Goal: Task Accomplishment & Management: Complete application form

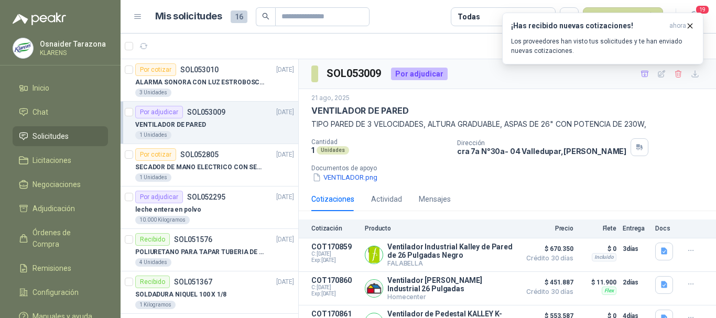
scroll to position [24, 0]
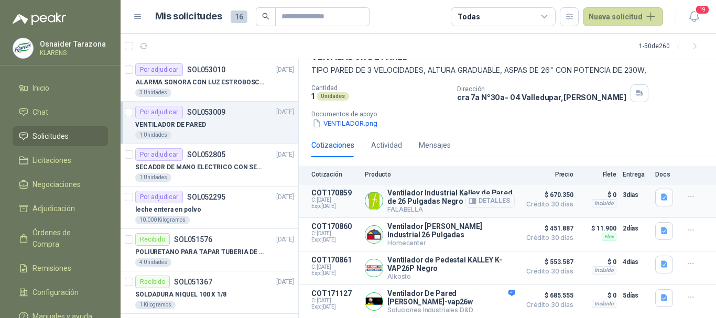
scroll to position [58, 0]
drag, startPoint x: 550, startPoint y: 222, endPoint x: 569, endPoint y: 222, distance: 19.4
click at [569, 222] on article "COT170860 C: [DATE] Exp: [DATE] Ventilador [PERSON_NAME] Industrial 26 Pulgadas…" at bounding box center [507, 235] width 417 height 34
click at [509, 224] on article "COT170860 C: [DATE] Exp: [DATE] Ventilador [PERSON_NAME] Industrial 26 Pulgadas…" at bounding box center [507, 235] width 417 height 34
click at [491, 233] on button "Detalles" at bounding box center [489, 234] width 49 height 14
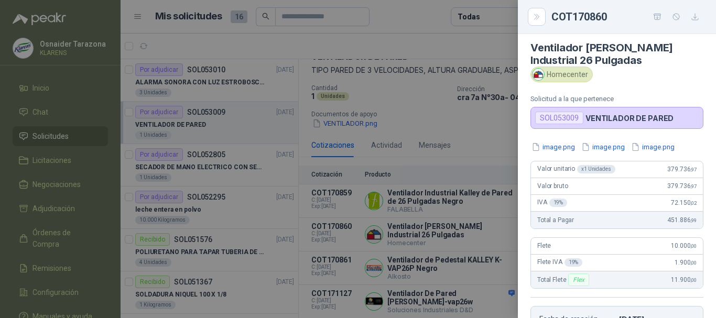
scroll to position [0, 0]
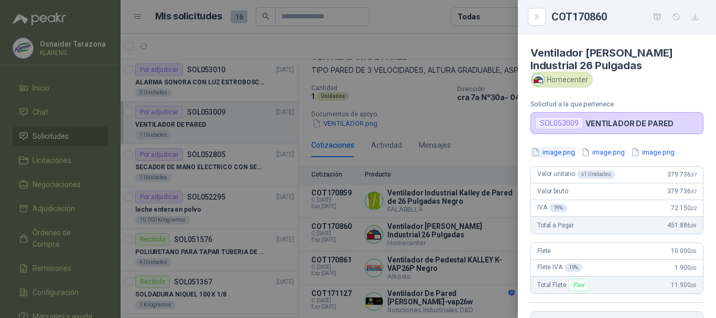
click at [565, 155] on button "image.png" at bounding box center [553, 152] width 46 height 11
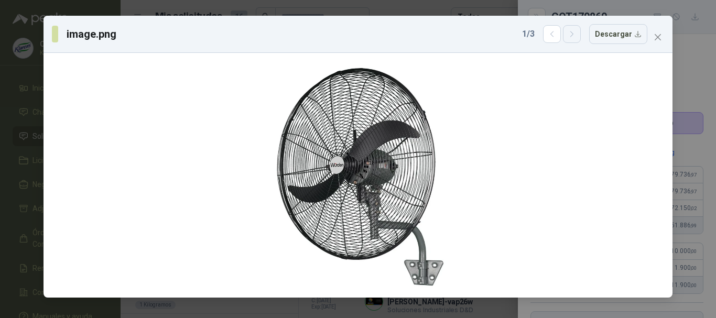
click at [575, 37] on icon "button" at bounding box center [571, 34] width 9 height 9
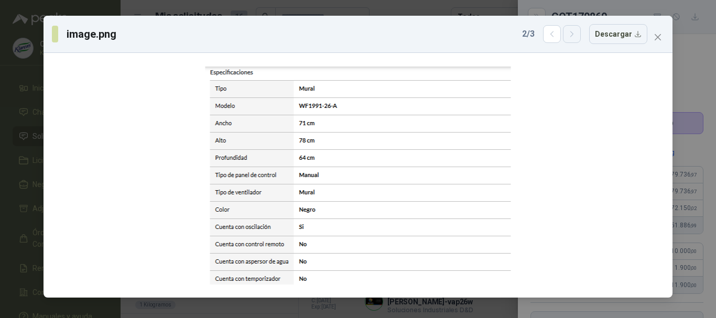
click at [576, 35] on icon "button" at bounding box center [571, 34] width 9 height 9
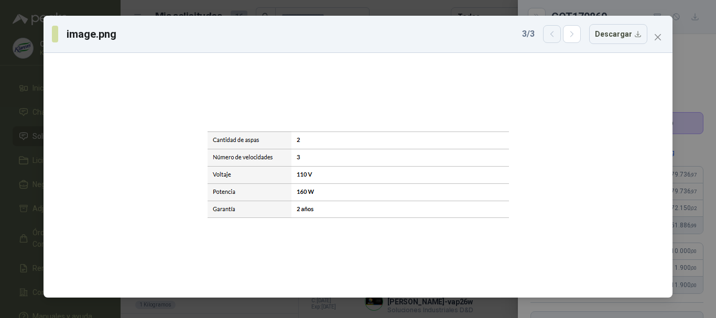
click at [551, 34] on icon "button" at bounding box center [552, 34] width 9 height 9
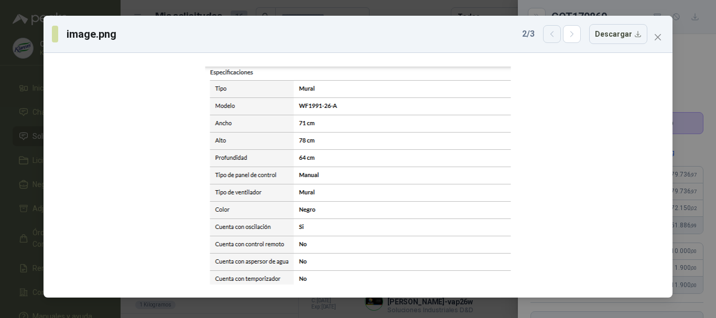
click at [552, 29] on button "button" at bounding box center [552, 34] width 18 height 18
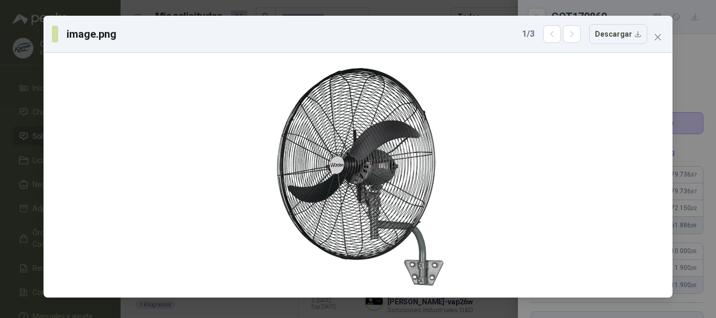
click at [0, 137] on div "image.png 1 / 3 Descargar" at bounding box center [358, 159] width 716 height 318
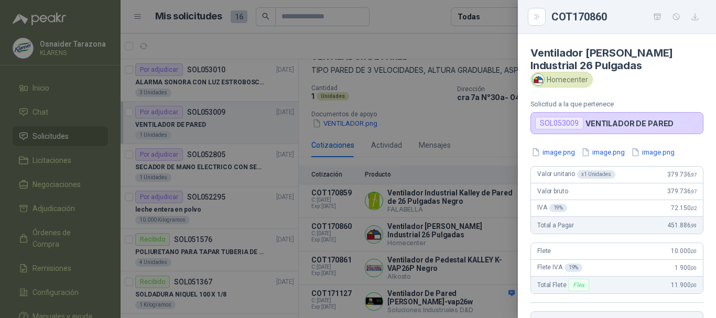
click at [458, 139] on div at bounding box center [358, 159] width 716 height 318
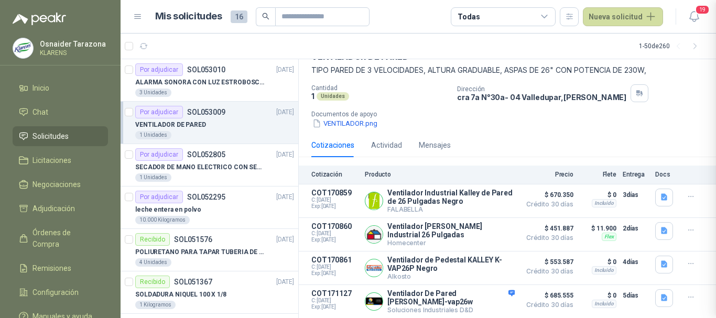
scroll to position [220, 0]
click at [485, 268] on button "Detalles" at bounding box center [489, 268] width 49 height 14
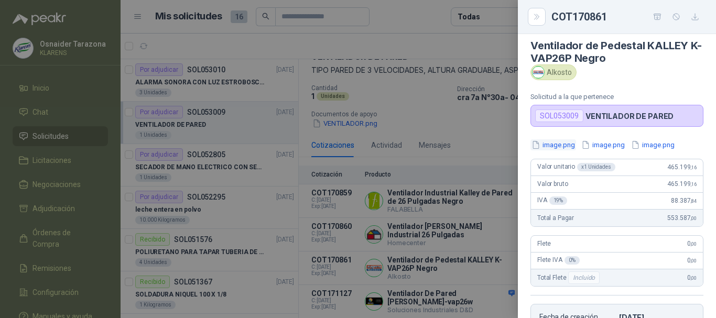
scroll to position [0, 0]
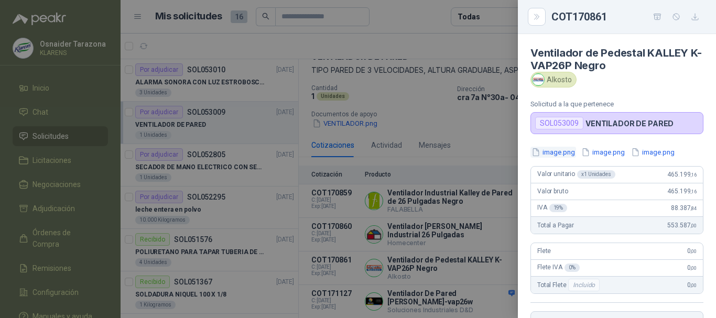
click at [563, 152] on button "image.png" at bounding box center [553, 152] width 46 height 11
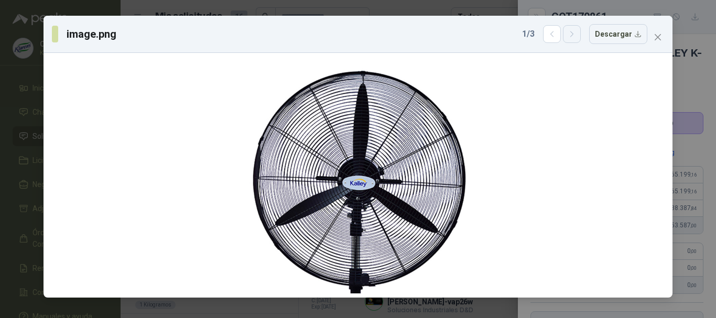
click at [576, 36] on icon "button" at bounding box center [571, 34] width 9 height 9
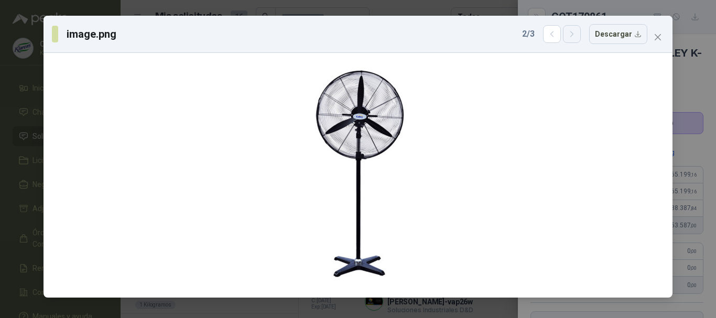
click at [576, 35] on icon "button" at bounding box center [571, 34] width 9 height 9
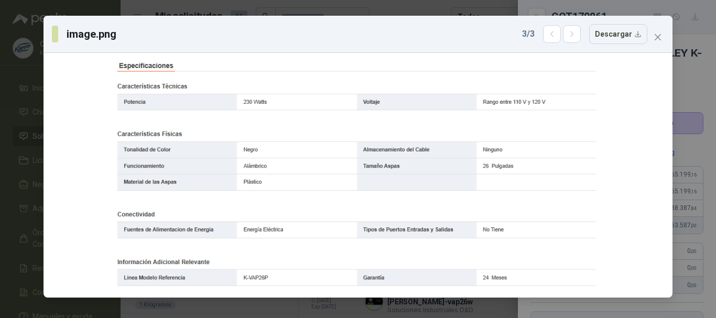
click at [10, 122] on div "image.png 3 / 3 Descargar" at bounding box center [358, 159] width 716 height 318
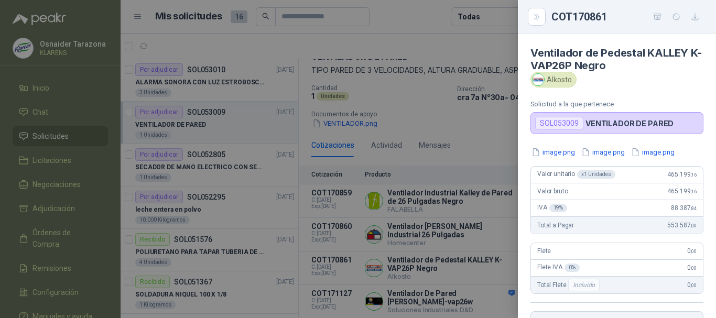
click at [422, 186] on div at bounding box center [358, 159] width 716 height 318
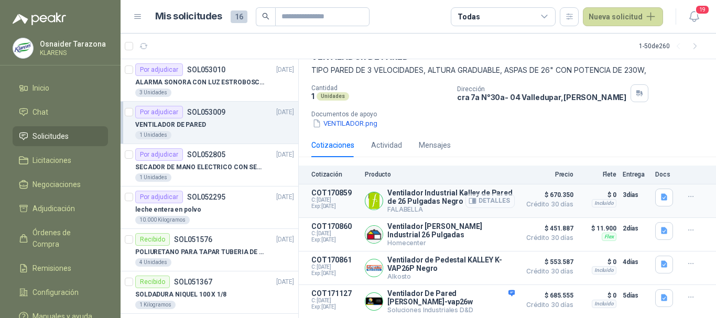
click at [492, 194] on button "Detalles" at bounding box center [489, 201] width 49 height 14
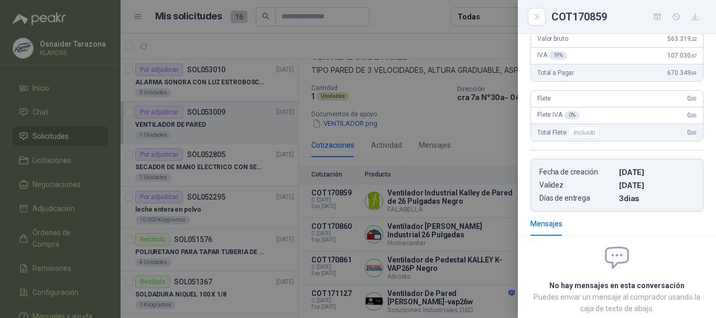
scroll to position [10, 0]
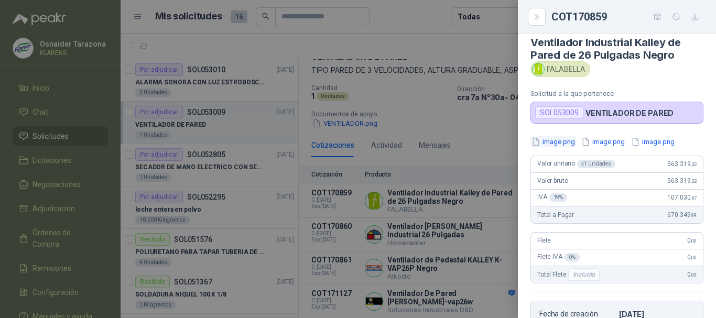
click at [570, 140] on button "image.png" at bounding box center [553, 141] width 46 height 11
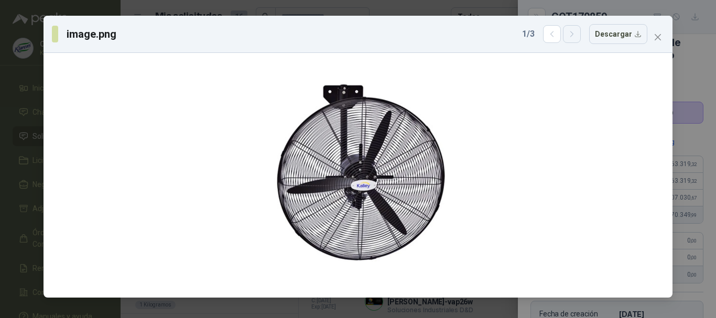
click at [572, 34] on icon "button" at bounding box center [571, 34] width 9 height 9
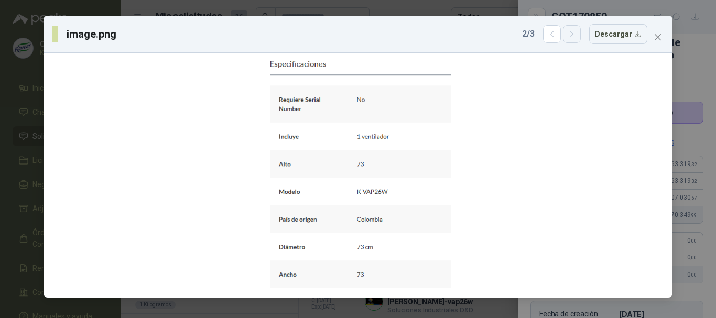
click at [575, 34] on icon "button" at bounding box center [571, 34] width 9 height 9
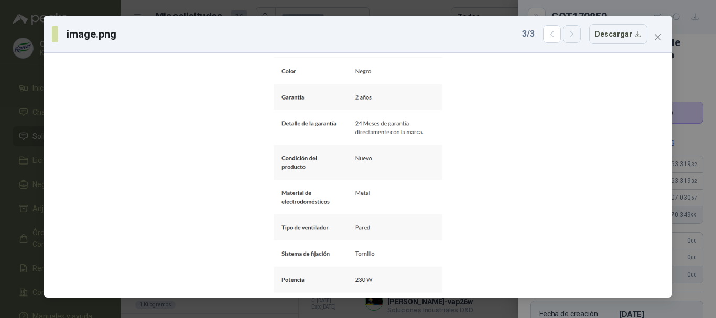
click at [573, 31] on icon "button" at bounding box center [571, 34] width 9 height 9
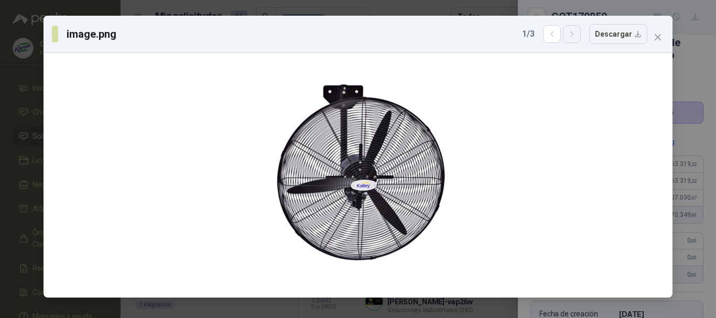
click at [573, 31] on icon "button" at bounding box center [571, 34] width 9 height 9
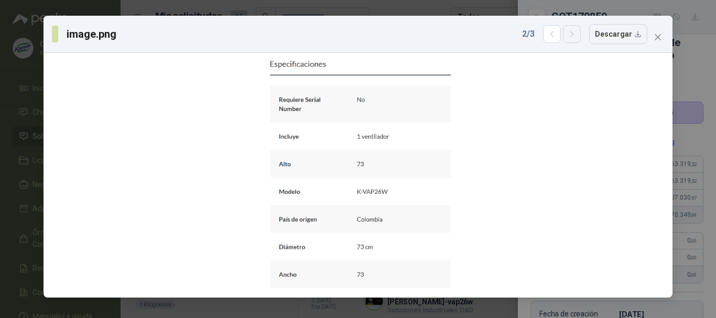
click at [573, 31] on icon "button" at bounding box center [571, 34] width 9 height 9
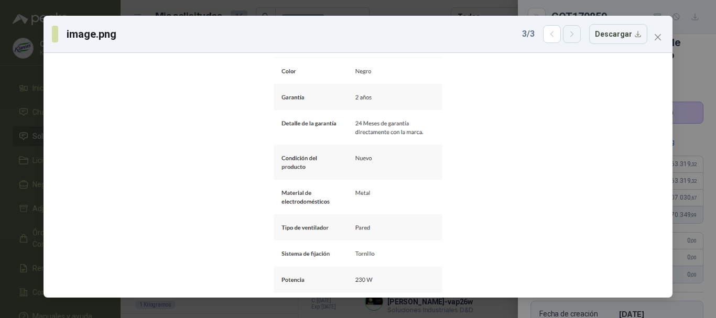
click at [573, 31] on icon "button" at bounding box center [571, 34] width 9 height 9
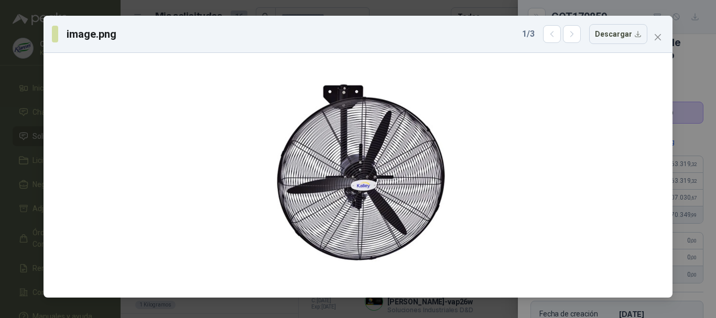
click at [25, 77] on div "image.png 1 / 3 Descargar" at bounding box center [358, 159] width 716 height 318
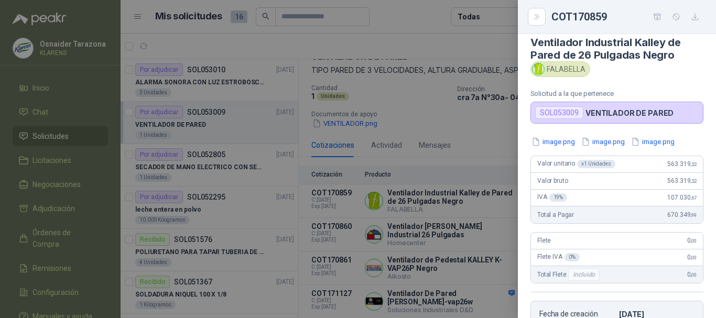
scroll to position [0, 0]
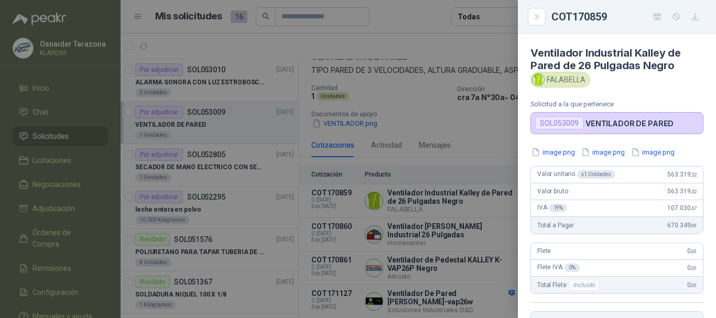
click at [477, 121] on div at bounding box center [358, 159] width 716 height 318
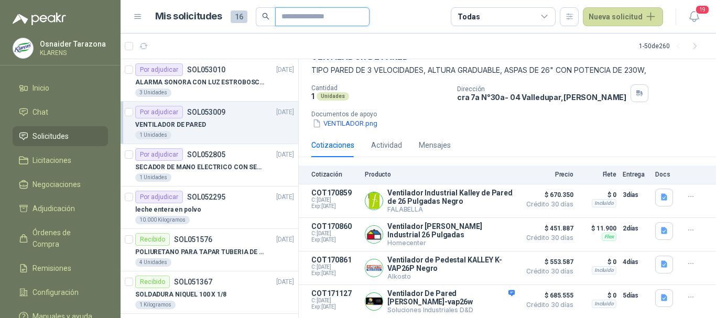
click at [323, 19] on input "text" at bounding box center [317, 17] width 73 height 18
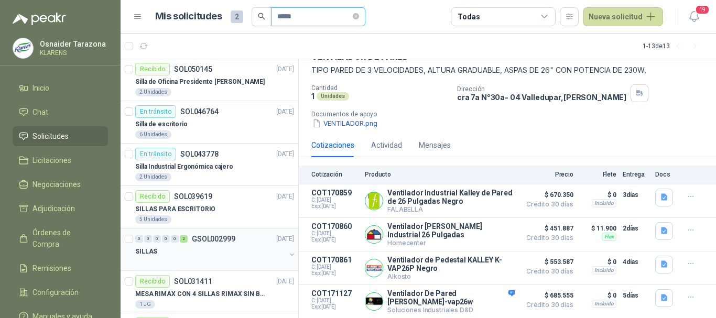
scroll to position [0, 0]
type input "*****"
click at [209, 85] on p "Silla de Oficina Presidente [PERSON_NAME]" at bounding box center [199, 83] width 129 height 10
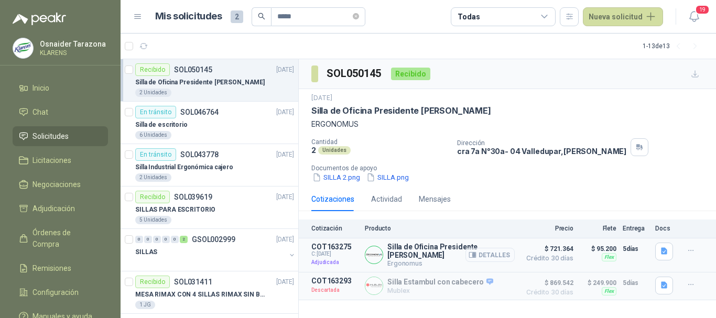
click at [485, 254] on button "Detalles" at bounding box center [489, 255] width 49 height 14
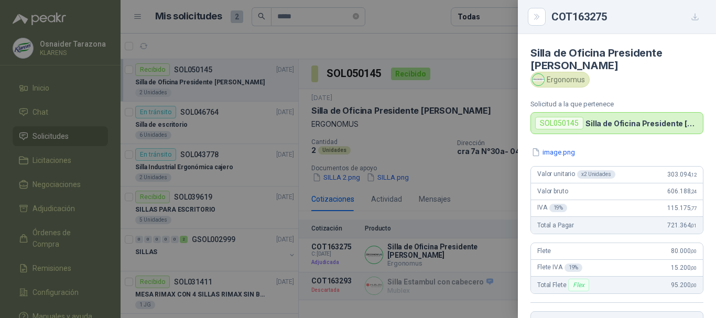
click at [482, 109] on div at bounding box center [358, 159] width 716 height 318
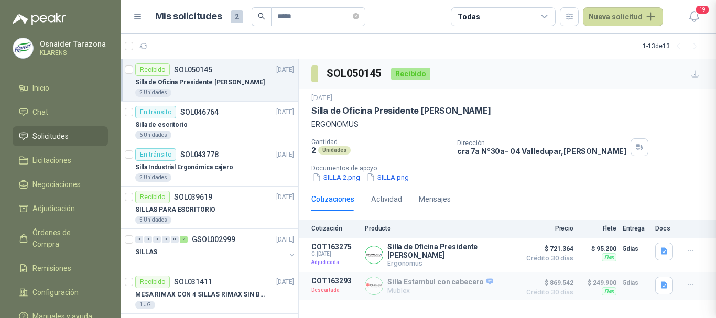
scroll to position [207, 0]
click at [209, 167] on p "Silla Industrial Ergonómica cajero" at bounding box center [184, 167] width 98 height 10
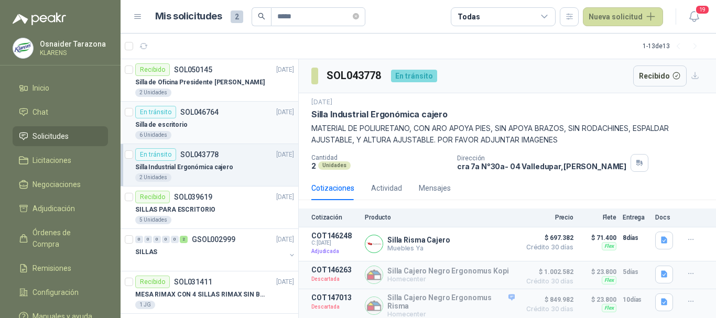
click at [268, 126] on div "Silla de escritorio" at bounding box center [214, 124] width 159 height 13
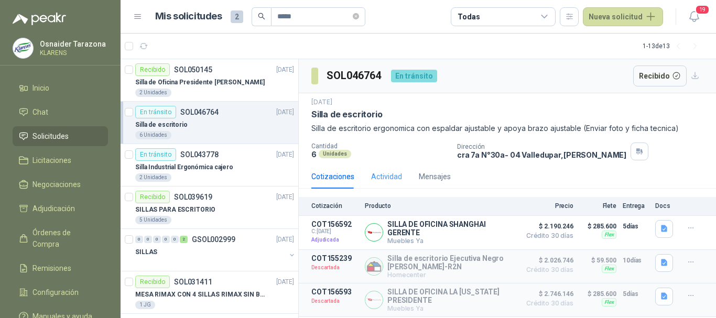
scroll to position [1, 0]
click at [499, 230] on button "Detalles" at bounding box center [489, 232] width 49 height 14
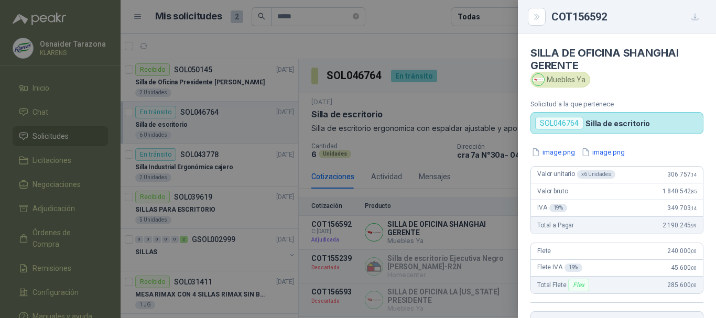
scroll to position [215, 0]
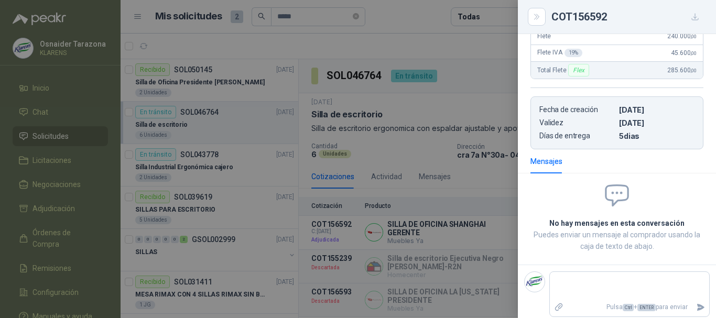
click at [440, 146] on div at bounding box center [358, 159] width 716 height 318
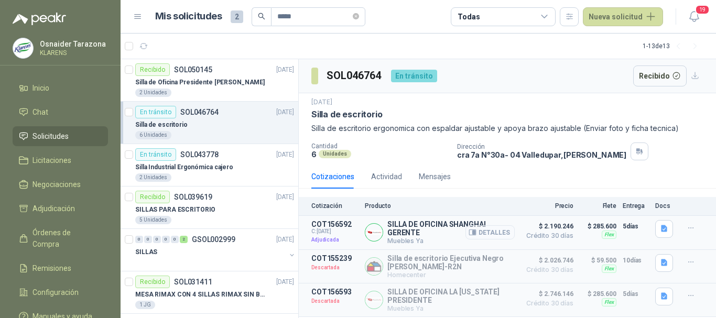
click at [491, 228] on button "Detalles" at bounding box center [489, 232] width 49 height 14
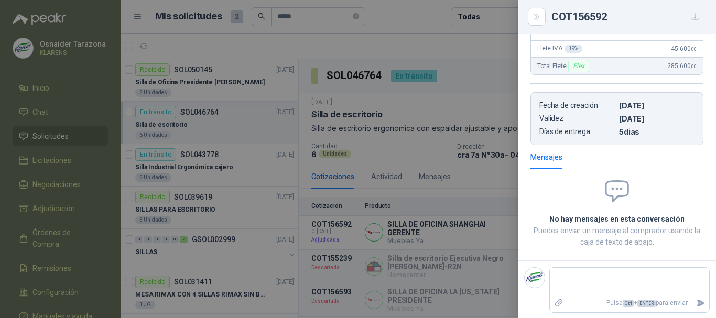
scroll to position [220, 0]
click at [481, 157] on div at bounding box center [358, 159] width 716 height 318
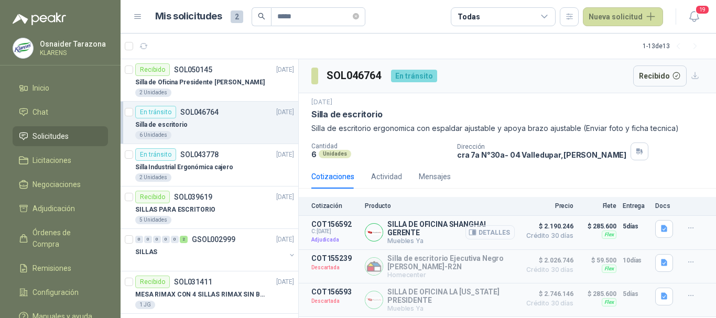
click at [485, 226] on button "Detalles" at bounding box center [489, 232] width 49 height 14
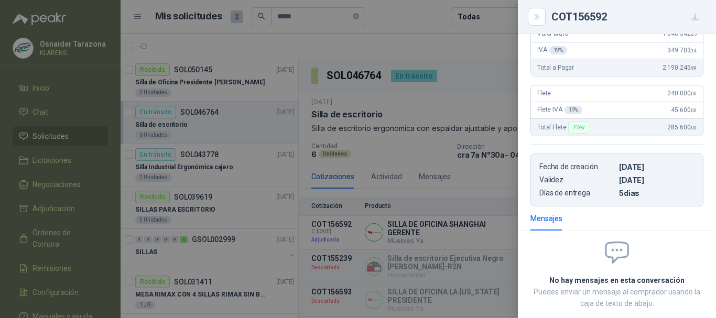
scroll to position [63, 0]
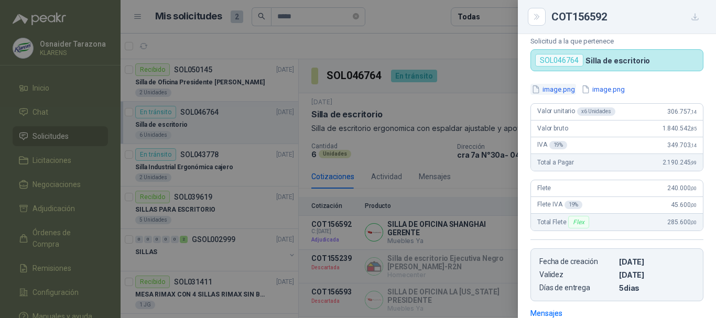
click at [563, 88] on button "image.png" at bounding box center [553, 89] width 46 height 11
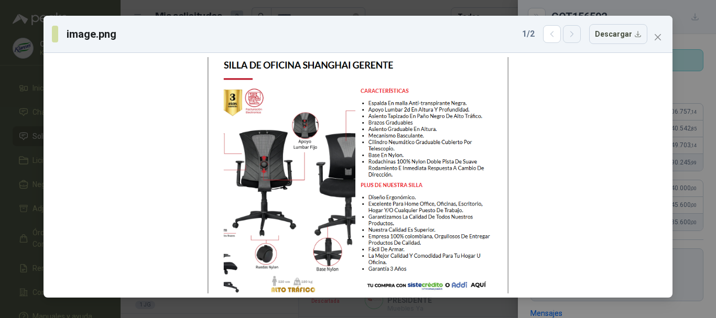
click at [576, 36] on icon "button" at bounding box center [571, 34] width 9 height 9
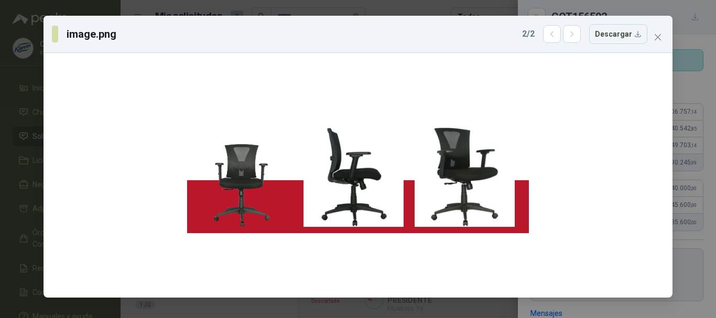
click at [0, 113] on div "image.png 2 / 2 Descargar" at bounding box center [358, 159] width 716 height 318
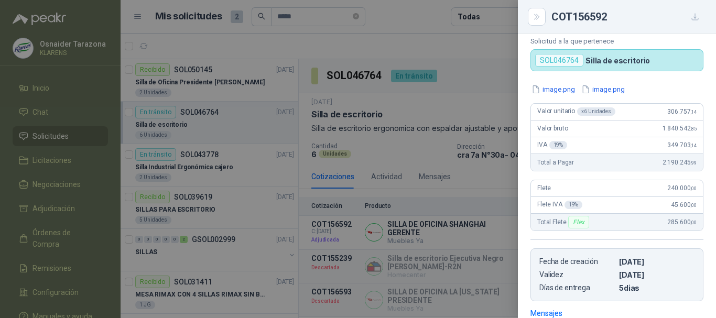
click at [493, 196] on div at bounding box center [358, 159] width 716 height 318
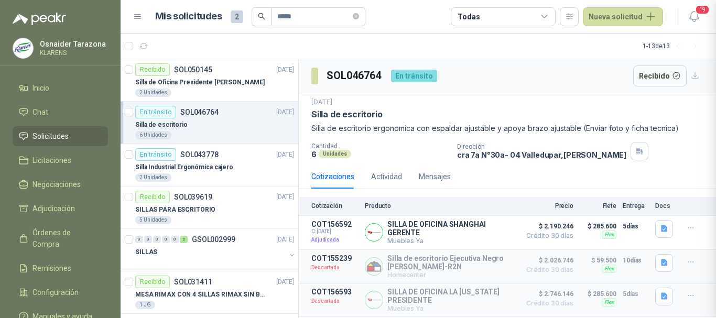
scroll to position [220, 0]
click at [493, 231] on button "Detalles" at bounding box center [489, 232] width 49 height 14
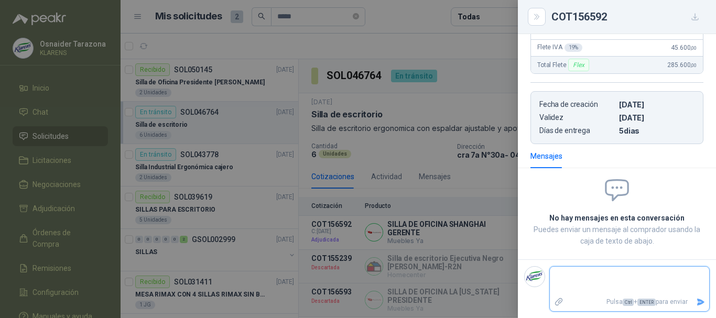
click at [585, 281] on textarea at bounding box center [629, 281] width 159 height 24
type textarea "*"
type textarea "**"
type textarea "***"
type textarea "**"
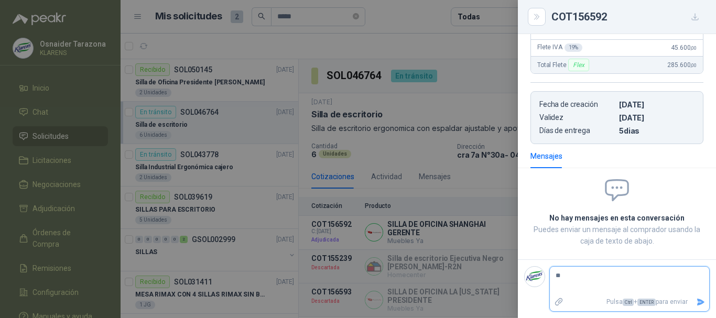
type textarea "*"
type textarea "**"
type textarea "***"
type textarea "****"
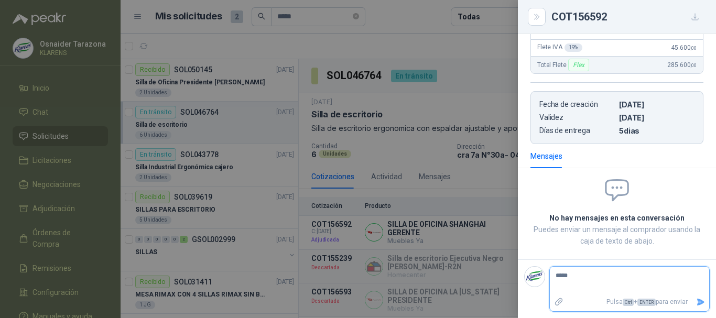
type textarea "******"
type textarea "********"
type textarea "**********"
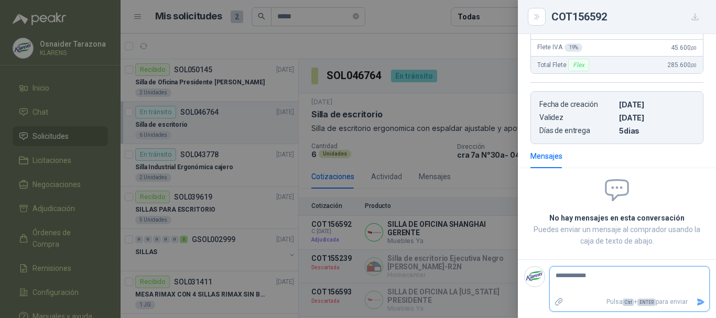
type textarea "**********"
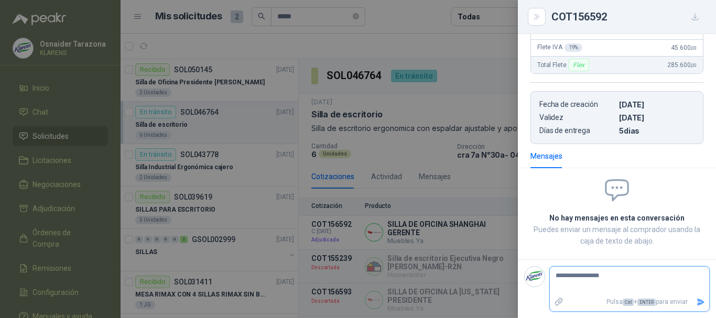
type textarea "**********"
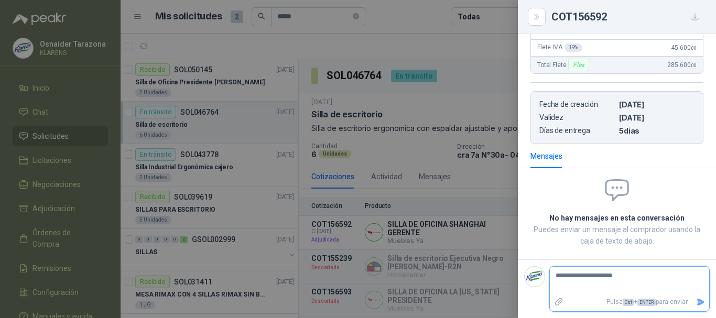
type textarea "**********"
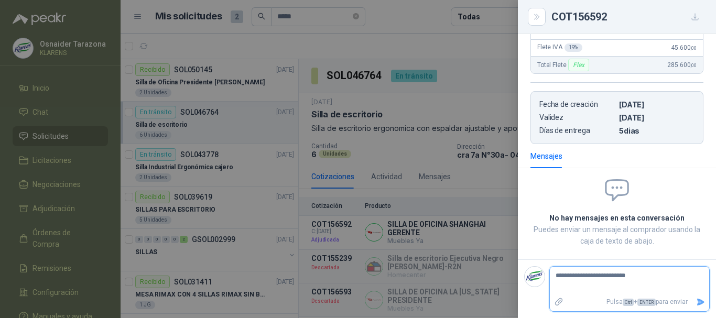
type textarea "**********"
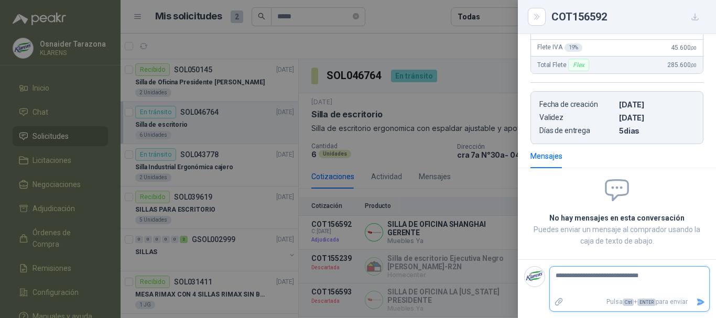
type textarea "**********"
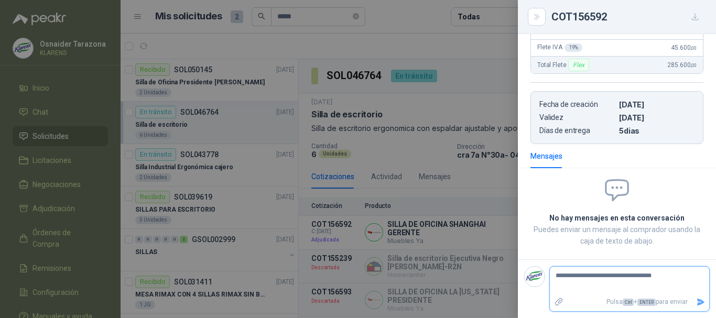
type textarea "**********"
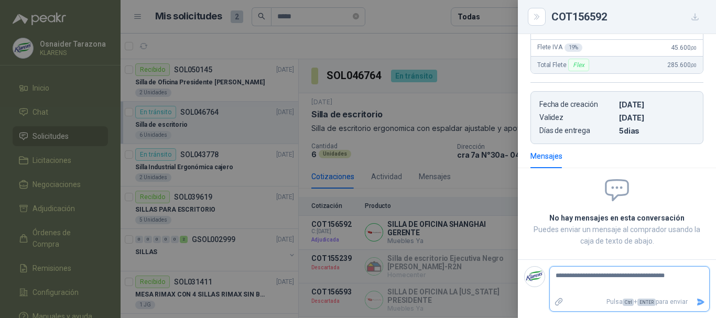
click at [697, 300] on icon "Enviar" at bounding box center [700, 302] width 7 height 7
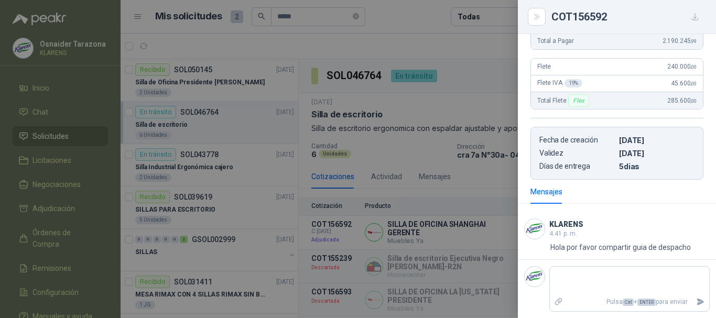
click at [401, 142] on div at bounding box center [358, 159] width 716 height 318
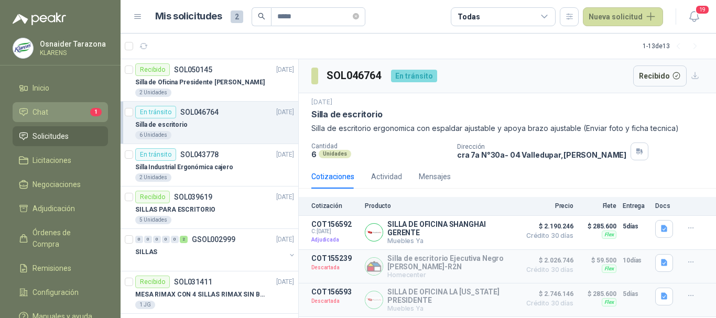
click at [77, 113] on li "Chat 1" at bounding box center [60, 112] width 83 height 12
click at [55, 110] on li "Chat 1" at bounding box center [60, 112] width 83 height 12
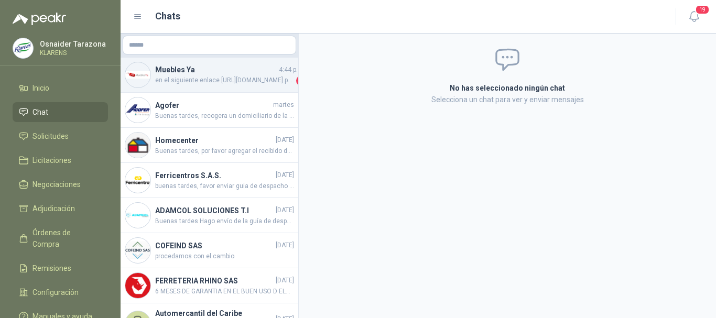
click at [235, 80] on span "en el siguiente enlace https://servicioserp.com/utilidad/localizador/16 podras …" at bounding box center [224, 80] width 139 height 10
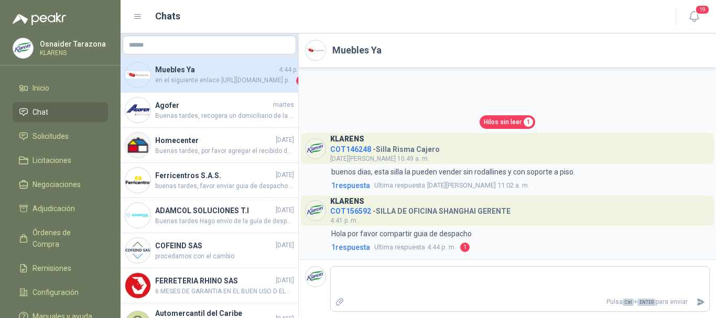
click at [526, 125] on span "1" at bounding box center [527, 121] width 9 height 9
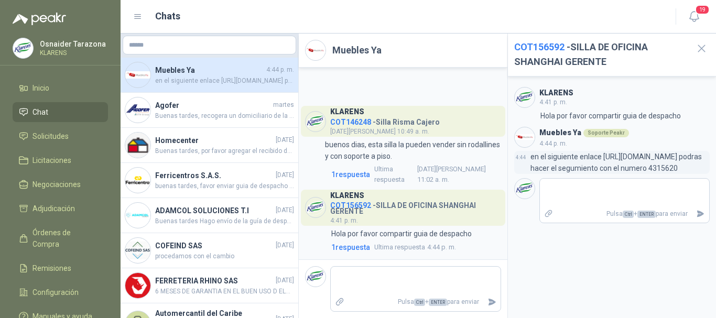
click at [553, 169] on p "en el siguiente enlace https://servicioserp.com/utilidad/localizador/16 podras …" at bounding box center [619, 162] width 179 height 23
click at [657, 174] on p "en el siguiente enlace https://servicioserp.com/utilidad/localizador/16 podras …" at bounding box center [619, 162] width 179 height 23
click at [669, 166] on p "en el siguiente enlace https://servicioserp.com/utilidad/localizador/16 podras …" at bounding box center [619, 162] width 179 height 23
click at [690, 166] on p "en el siguiente enlace https://servicioserp.com/utilidad/localizador/16 podras …" at bounding box center [619, 162] width 179 height 23
click at [560, 174] on p "en el siguiente enlace https://servicioserp.com/utilidad/localizador/16 podras …" at bounding box center [619, 162] width 179 height 23
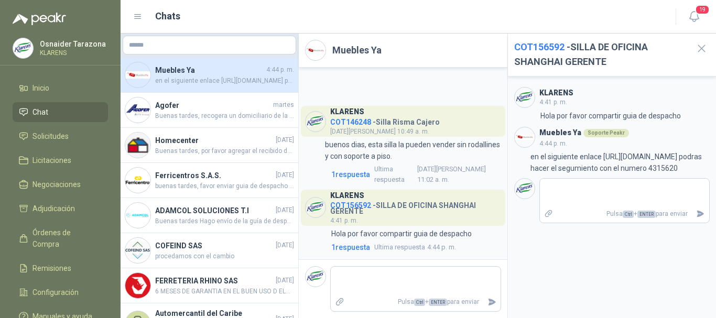
click at [58, 117] on li "Chat" at bounding box center [60, 112] width 83 height 12
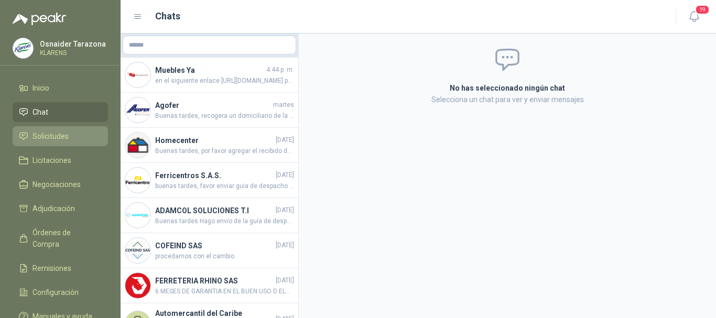
click at [80, 137] on li "Solicitudes" at bounding box center [60, 136] width 83 height 12
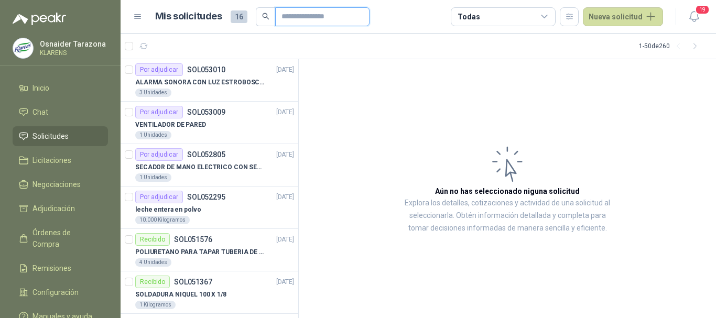
click at [311, 14] on input "text" at bounding box center [317, 17] width 73 height 18
click at [205, 121] on div "VENTILADOR DE PARED" at bounding box center [214, 124] width 159 height 13
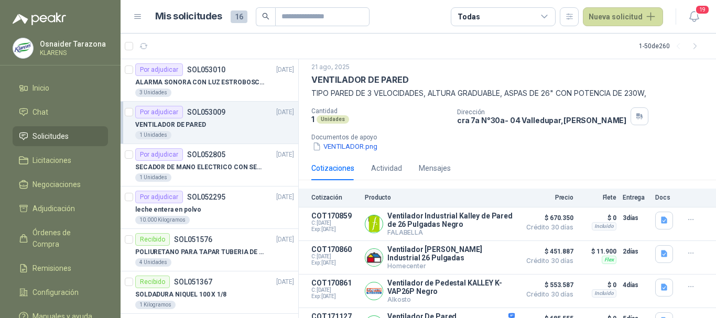
scroll to position [58, 0]
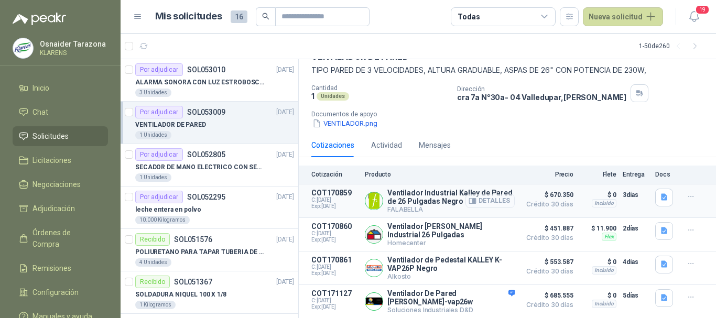
click at [494, 195] on button "Detalles" at bounding box center [489, 201] width 49 height 14
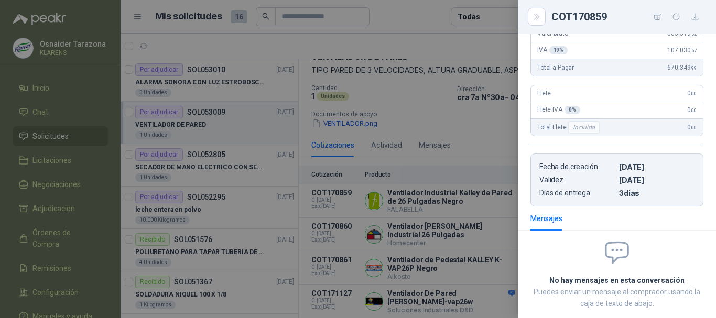
scroll to position [5, 0]
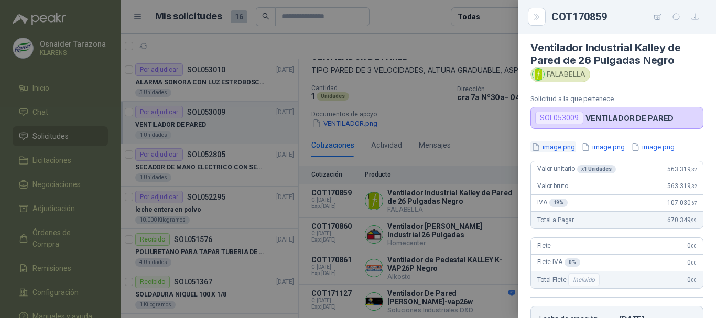
click at [560, 144] on button "image.png" at bounding box center [553, 146] width 46 height 11
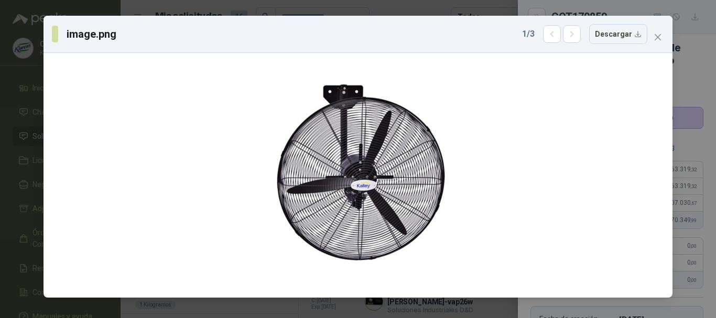
click at [565, 32] on div "1 / 3 Descargar" at bounding box center [584, 34] width 125 height 20
click at [572, 32] on icon "button" at bounding box center [571, 34] width 9 height 9
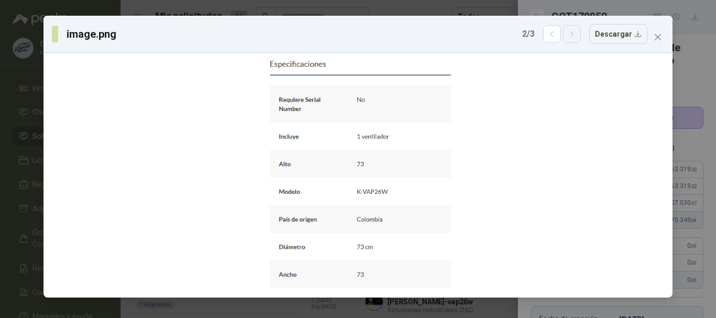
click at [576, 38] on icon "button" at bounding box center [571, 34] width 9 height 9
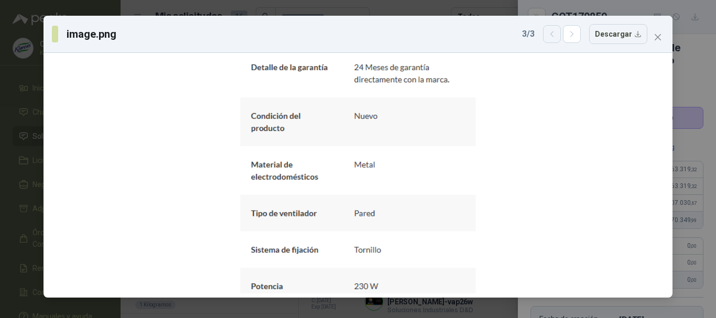
click at [556, 33] on icon "button" at bounding box center [552, 34] width 9 height 9
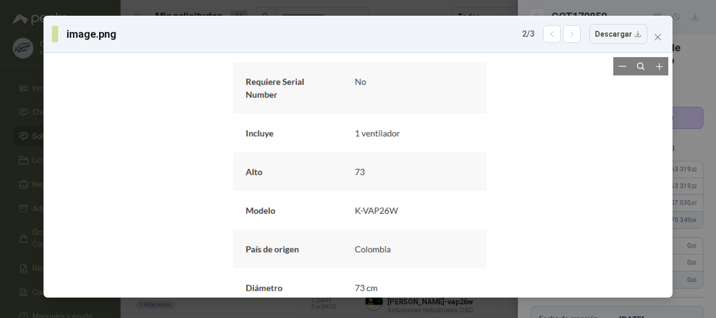
drag, startPoint x: 417, startPoint y: 148, endPoint x: 415, endPoint y: 185, distance: 37.2
click at [415, 185] on div at bounding box center [356, 187] width 270 height 331
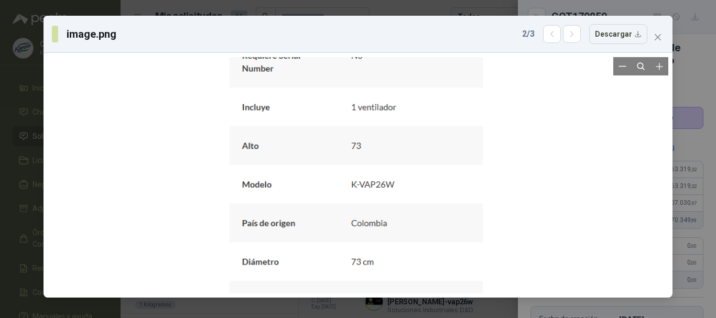
drag, startPoint x: 414, startPoint y: 173, endPoint x: 407, endPoint y: 115, distance: 58.6
click at [407, 120] on div at bounding box center [352, 161] width 270 height 331
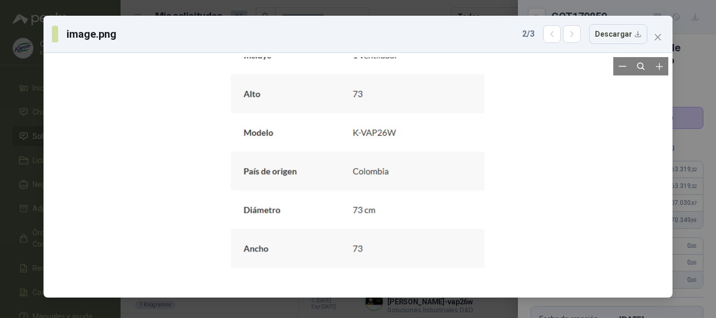
drag, startPoint x: 412, startPoint y: 202, endPoint x: 410, endPoint y: 177, distance: 25.2
click at [410, 177] on div at bounding box center [354, 109] width 270 height 331
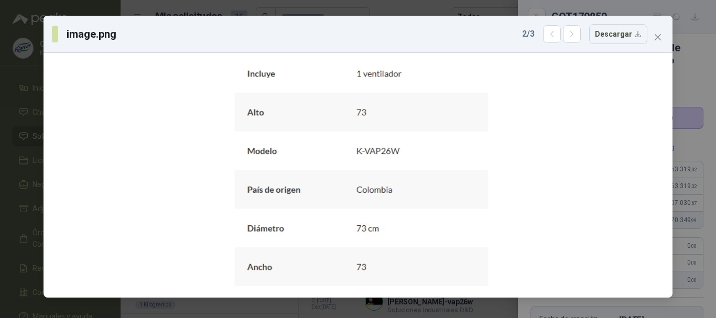
click at [0, 102] on div "image.png 2 / 3 Descargar" at bounding box center [358, 159] width 716 height 318
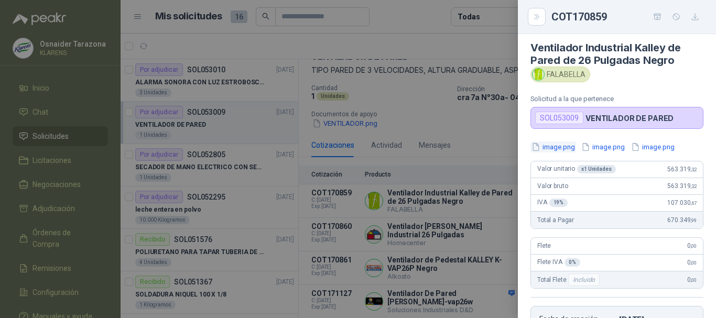
click at [559, 141] on button "image.png" at bounding box center [553, 146] width 46 height 11
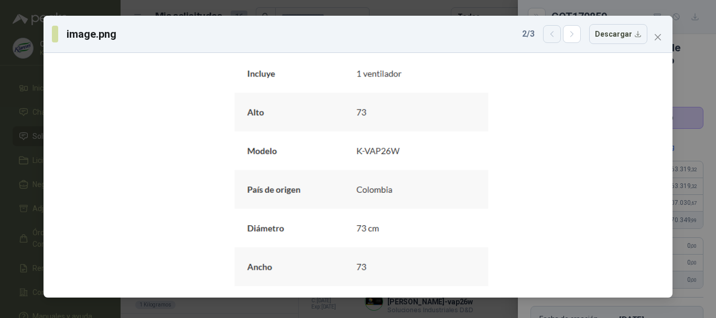
click at [555, 35] on icon "button" at bounding box center [552, 34] width 9 height 9
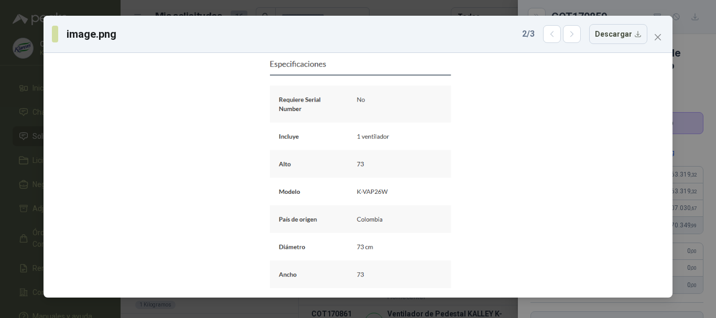
scroll to position [5, 0]
click at [568, 35] on button "button" at bounding box center [572, 34] width 18 height 18
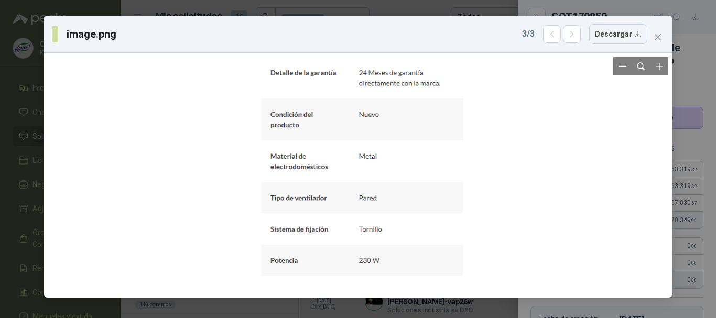
drag, startPoint x: 436, startPoint y: 227, endPoint x: 441, endPoint y: 198, distance: 30.2
click at [441, 198] on div at bounding box center [362, 134] width 202 height 283
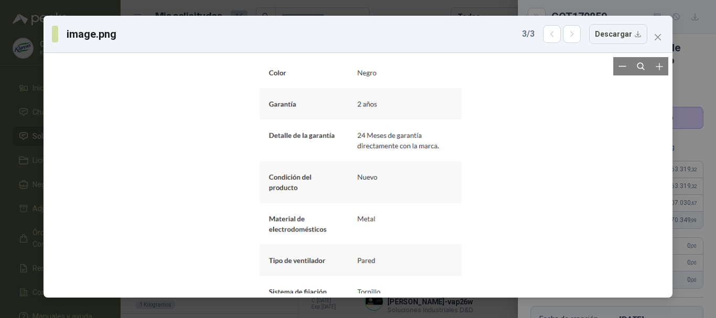
drag, startPoint x: 428, startPoint y: 134, endPoint x: 428, endPoint y: 125, distance: 8.4
click at [428, 133] on div at bounding box center [360, 197] width 202 height 283
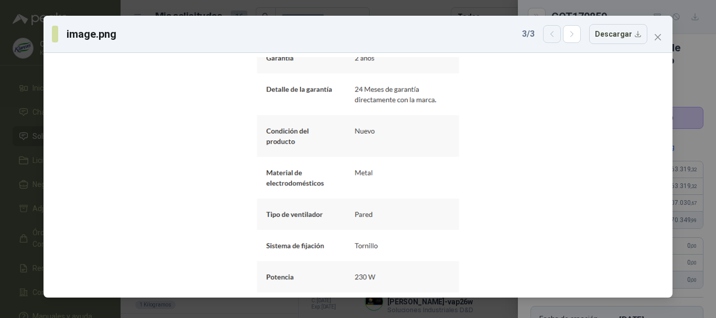
click at [556, 31] on icon "button" at bounding box center [552, 34] width 9 height 9
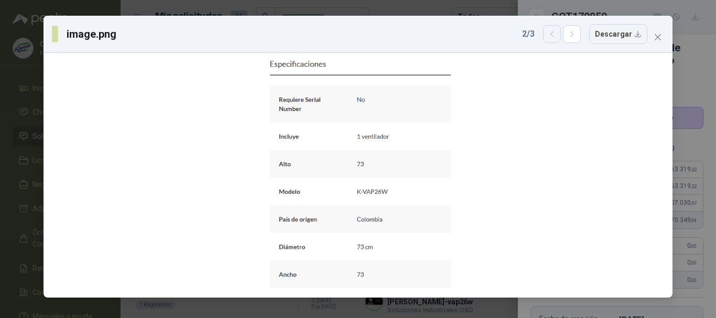
click at [556, 31] on icon "button" at bounding box center [552, 34] width 9 height 9
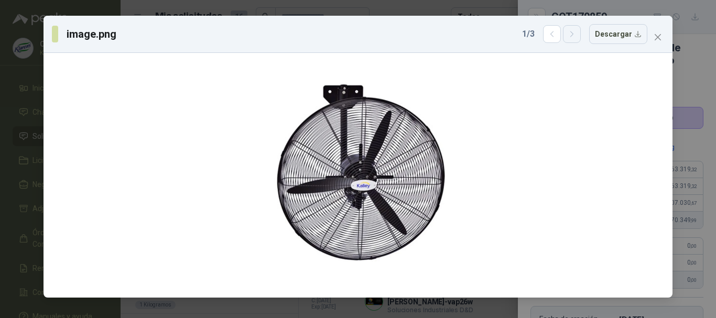
click at [573, 34] on icon "button" at bounding box center [571, 34] width 9 height 9
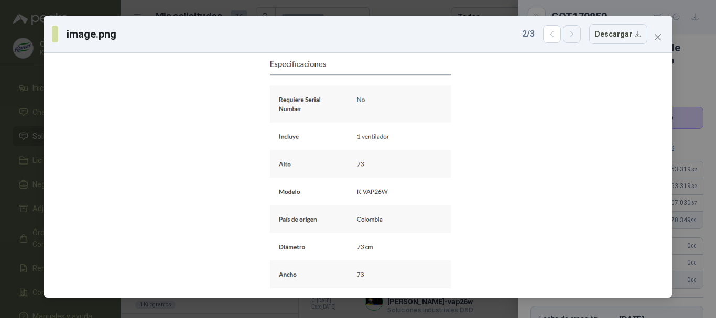
click at [573, 33] on icon "button" at bounding box center [571, 34] width 9 height 9
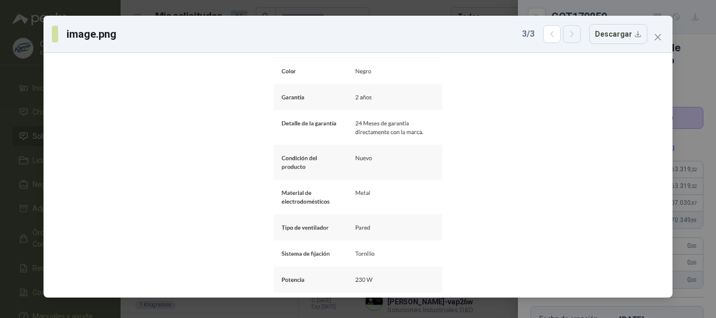
click at [573, 33] on icon "button" at bounding box center [571, 34] width 9 height 9
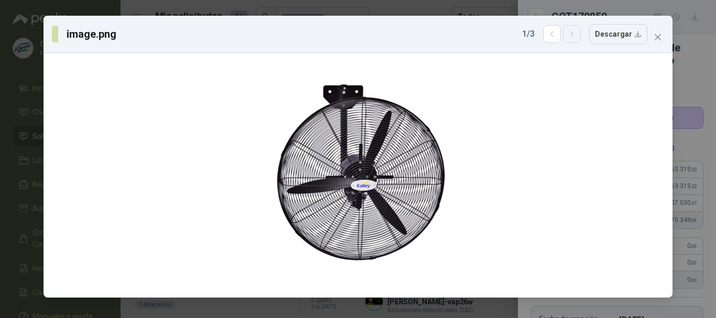
click at [573, 33] on icon "button" at bounding box center [571, 34] width 9 height 9
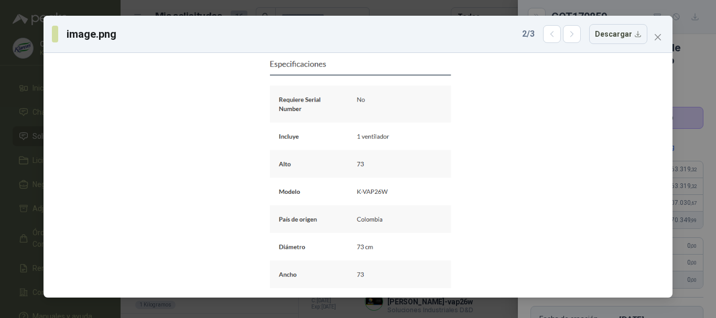
click at [0, 139] on div "image.png 2 / 3 Descargar" at bounding box center [358, 159] width 716 height 318
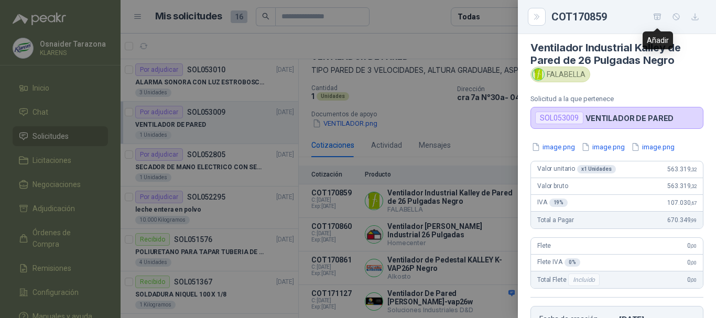
click at [658, 17] on icon "button" at bounding box center [657, 17] width 9 height 9
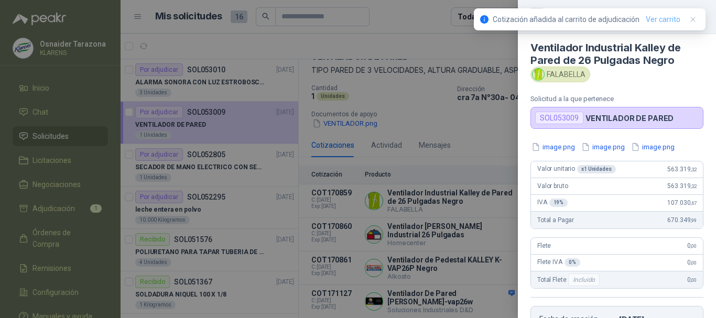
click at [656, 20] on link "Ver carrito" at bounding box center [663, 20] width 35 height 12
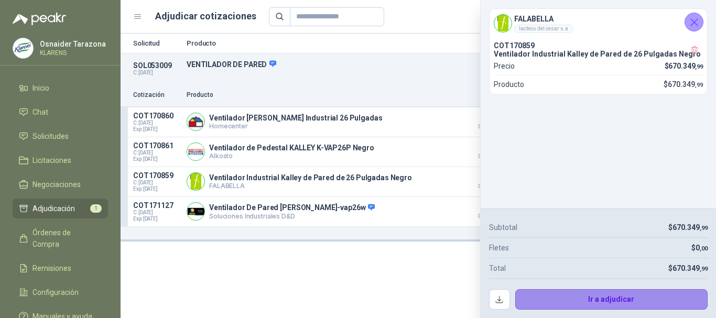
click at [598, 298] on button "Ir a adjudicar" at bounding box center [611, 299] width 193 height 21
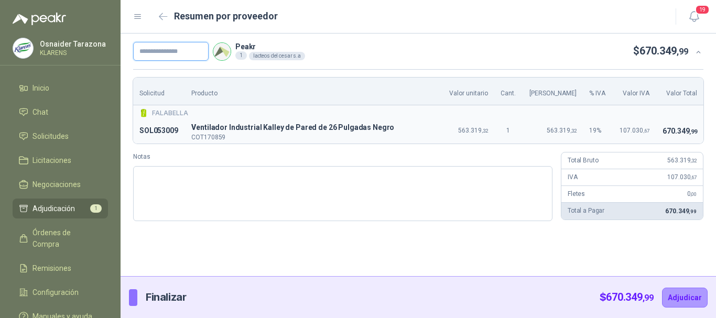
click at [187, 55] on input "text" at bounding box center [170, 51] width 75 height 19
type input "*****"
click at [691, 293] on button "Adjudicar" at bounding box center [685, 298] width 46 height 20
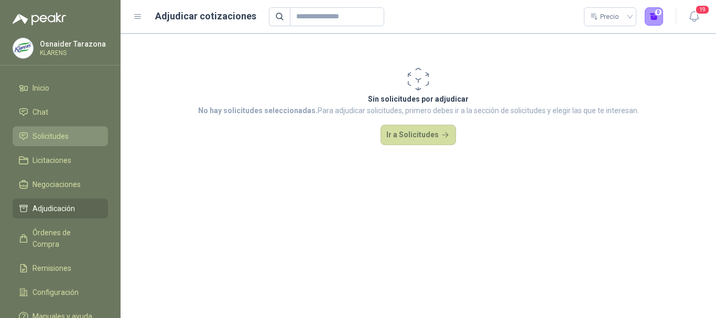
click at [75, 136] on li "Solicitudes" at bounding box center [60, 136] width 83 height 12
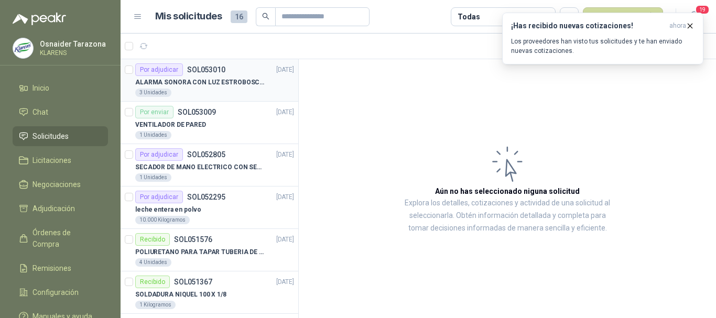
click at [219, 81] on p "ALARMA SONORA CON LUZ ESTROBOSCOPICA" at bounding box center [200, 83] width 130 height 10
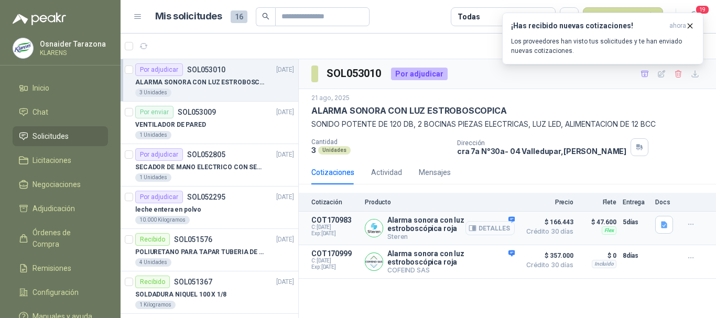
click at [490, 229] on button "Detalles" at bounding box center [489, 228] width 49 height 14
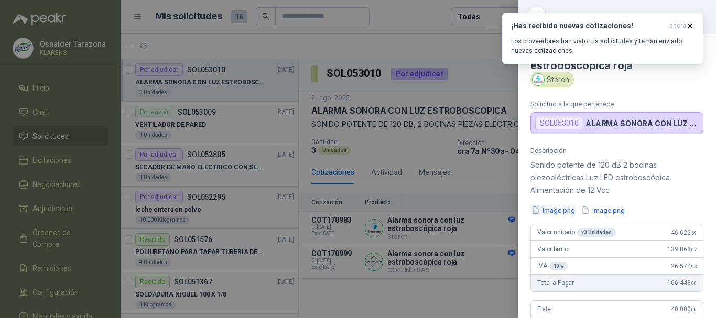
click at [552, 211] on button "image.png" at bounding box center [553, 210] width 46 height 11
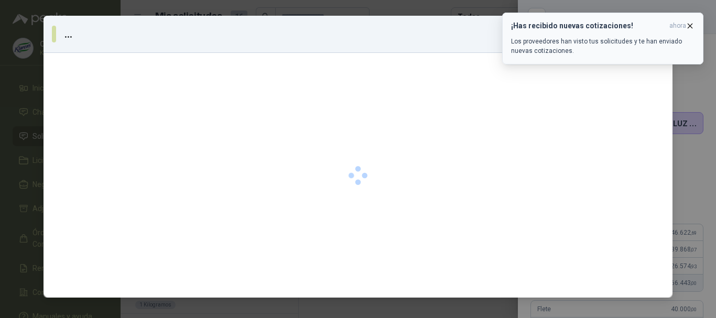
click at [691, 24] on icon "button" at bounding box center [689, 25] width 9 height 9
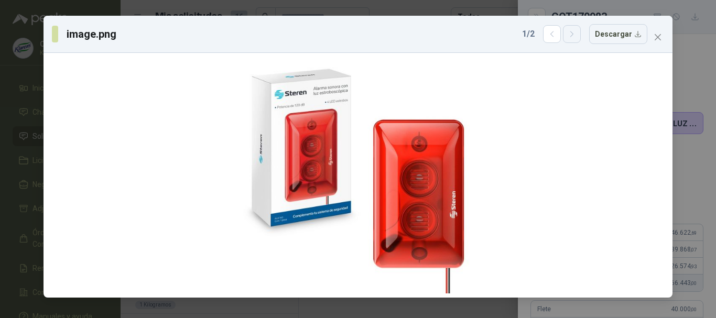
click at [576, 34] on icon "button" at bounding box center [571, 34] width 9 height 9
click at [573, 40] on button "button" at bounding box center [572, 34] width 18 height 18
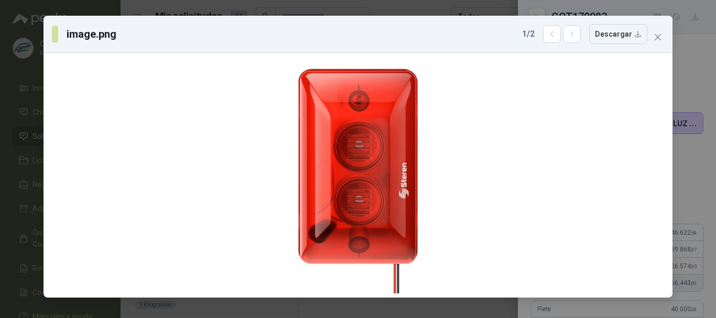
click at [0, 100] on div "image.png 1 / 2 Descargar" at bounding box center [358, 159] width 716 height 318
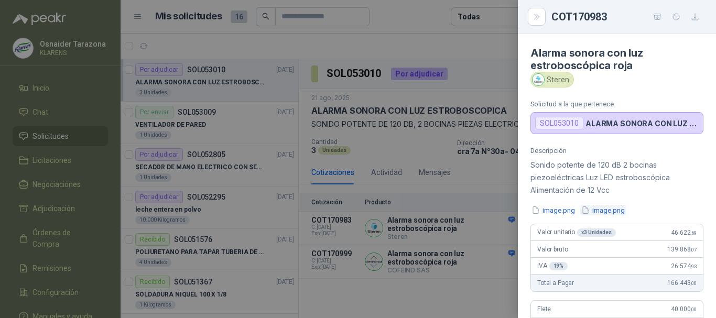
click at [608, 209] on button "image.png" at bounding box center [603, 210] width 46 height 11
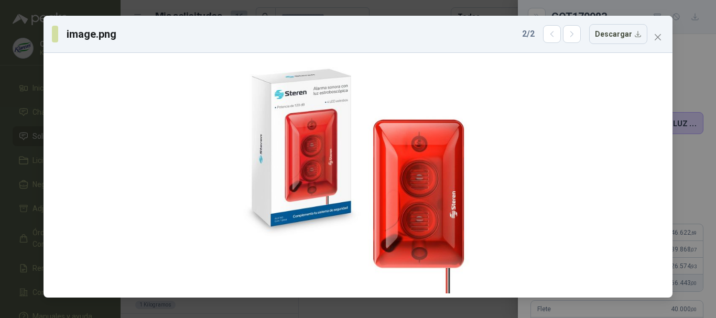
click at [0, 60] on div "image.png 2 / 2 Descargar" at bounding box center [358, 159] width 716 height 318
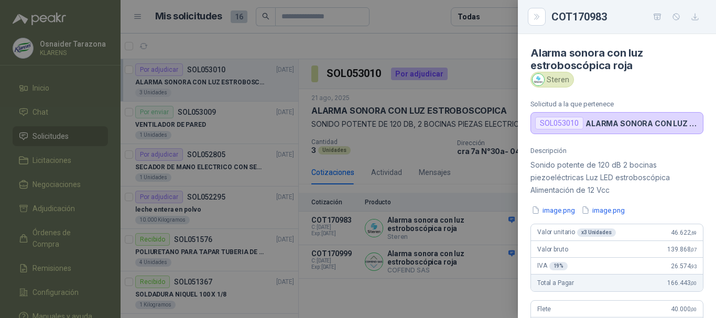
click at [428, 125] on div at bounding box center [358, 159] width 716 height 318
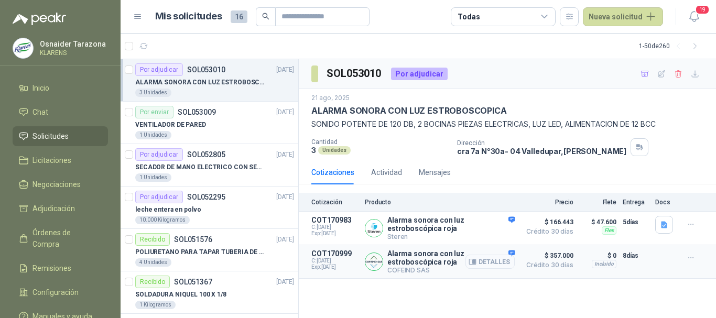
click at [482, 260] on button "Detalles" at bounding box center [489, 262] width 49 height 14
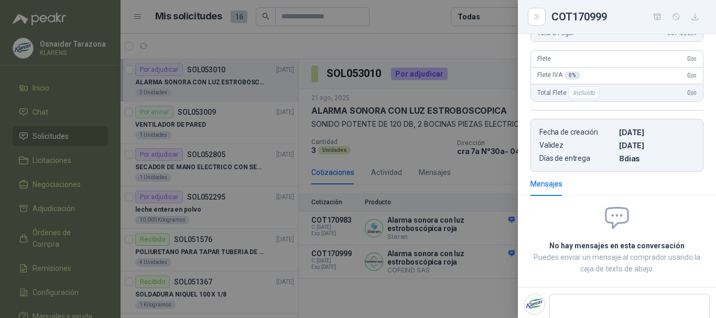
scroll to position [267, 0]
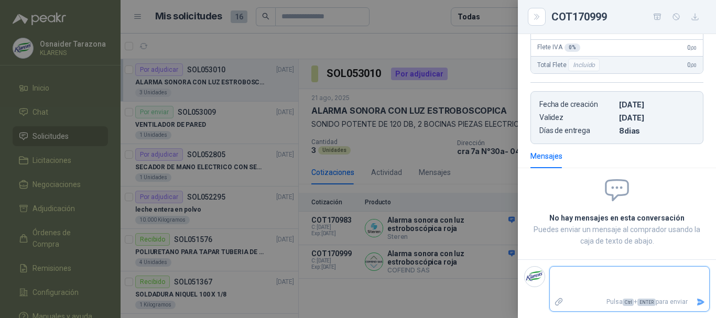
click at [570, 269] on textarea at bounding box center [629, 281] width 159 height 24
type textarea "*"
type textarea "**"
type textarea "***"
type textarea "****"
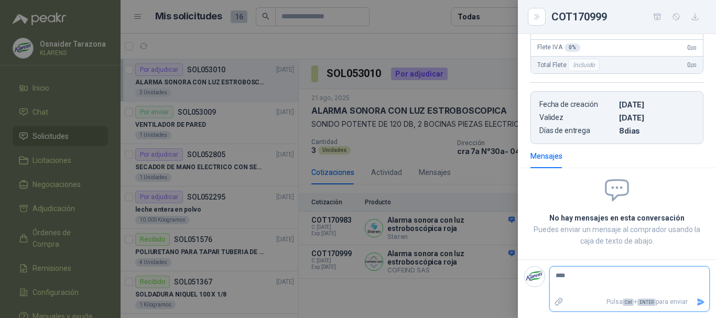
type textarea "***"
type textarea "**"
type textarea "*"
type textarea "**"
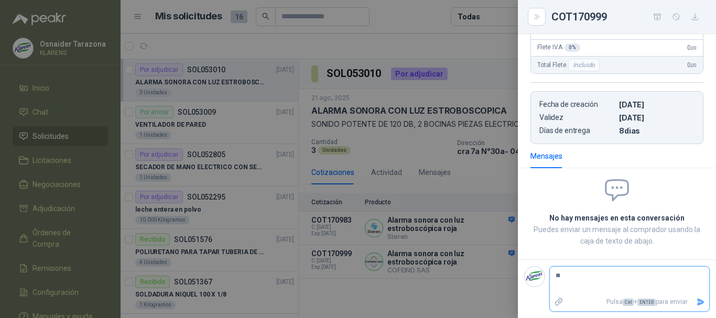
type textarea "***"
type textarea "*****"
type textarea "******"
type textarea "*******"
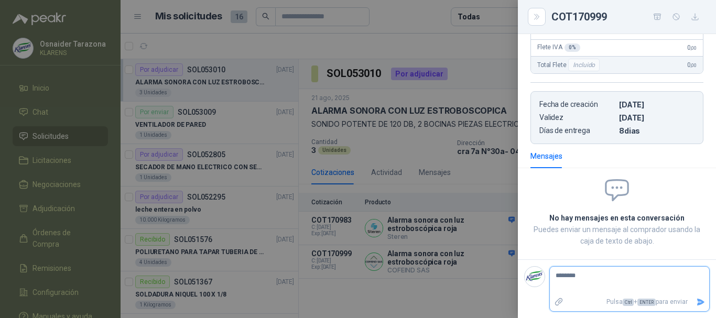
type textarea "*********"
type textarea "**********"
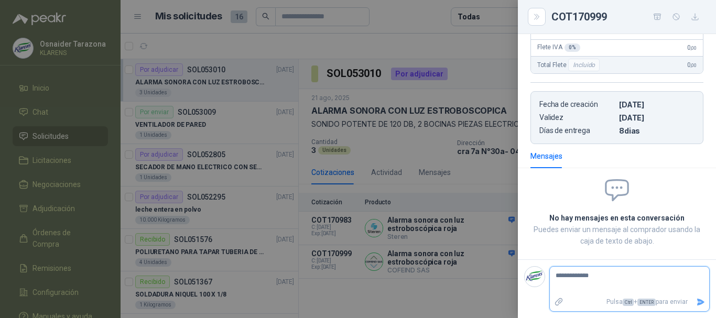
type textarea "**********"
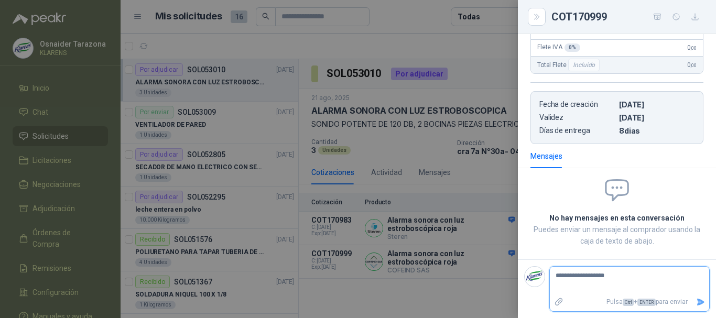
type textarea "**********"
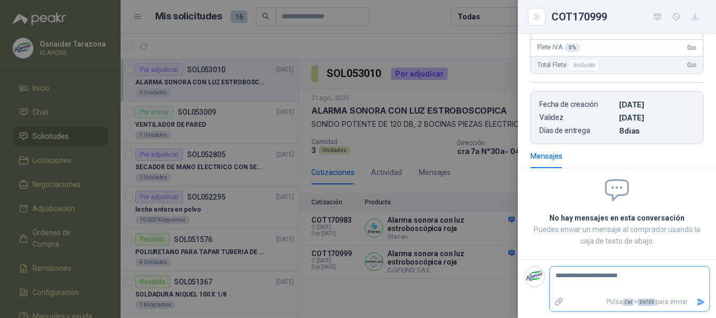
type textarea "**********"
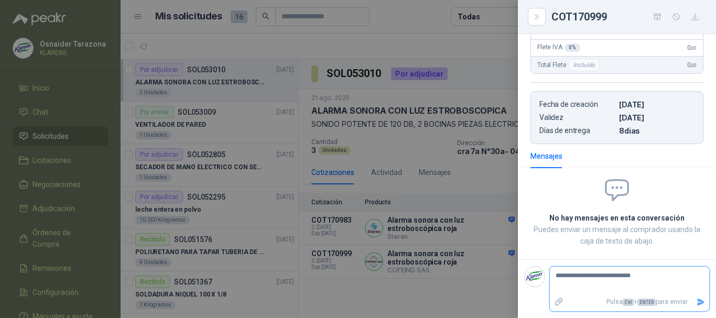
type textarea "**********"
click at [696, 298] on icon "Enviar" at bounding box center [700, 302] width 9 height 9
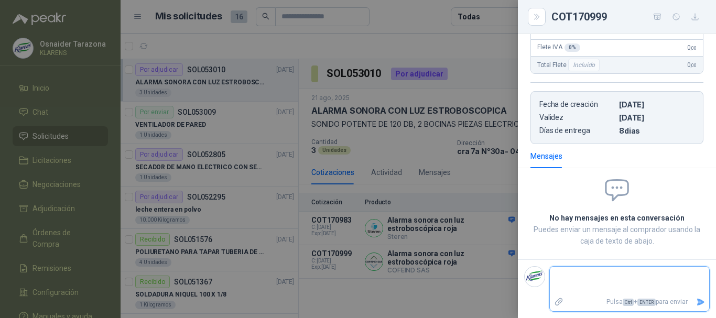
scroll to position [232, 0]
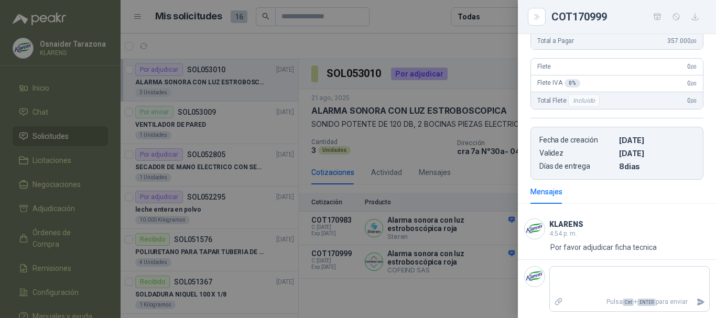
click at [432, 167] on div at bounding box center [358, 159] width 716 height 318
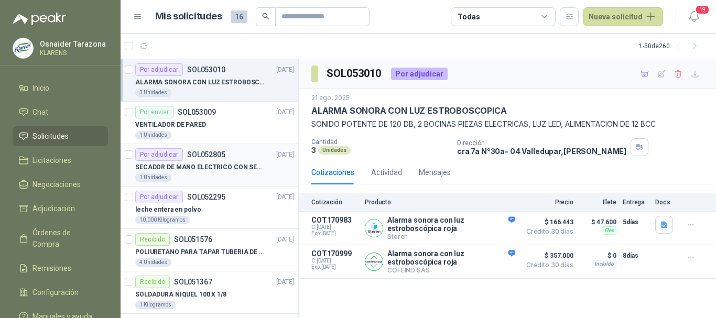
click at [229, 162] on p "SECADOR DE MANO ELECTRICO CON SENSOR" at bounding box center [200, 167] width 130 height 10
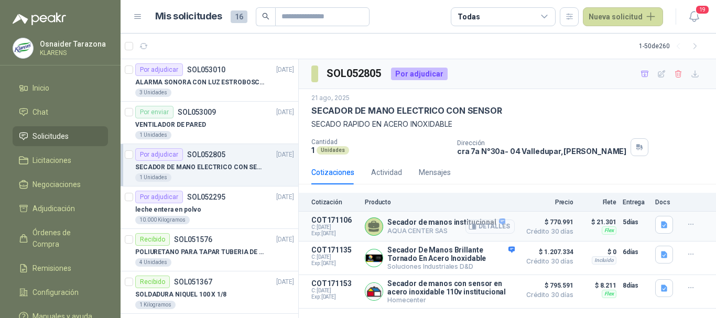
click at [500, 225] on button "Detalles" at bounding box center [489, 227] width 49 height 14
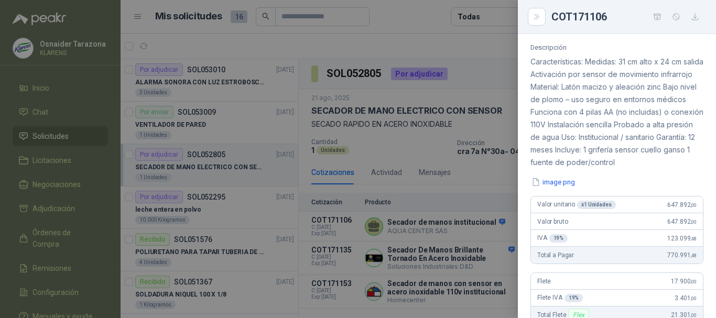
scroll to position [86, 0]
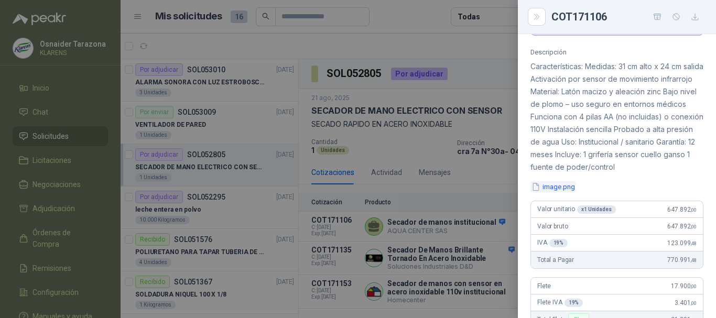
click at [565, 192] on button "image.png" at bounding box center [553, 186] width 46 height 11
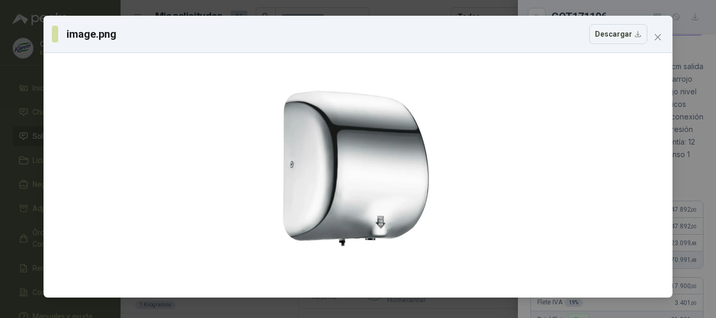
click at [0, 97] on div "image.png Descargar" at bounding box center [358, 159] width 716 height 318
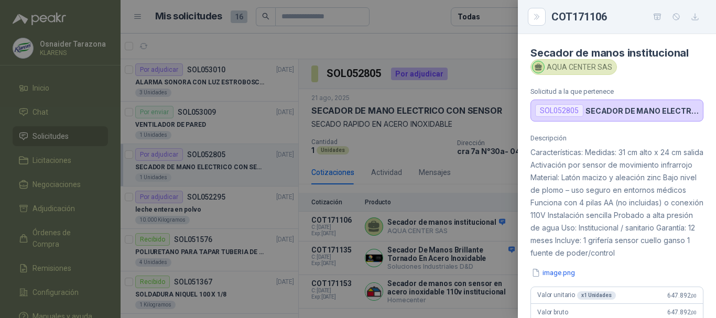
scroll to position [52, 0]
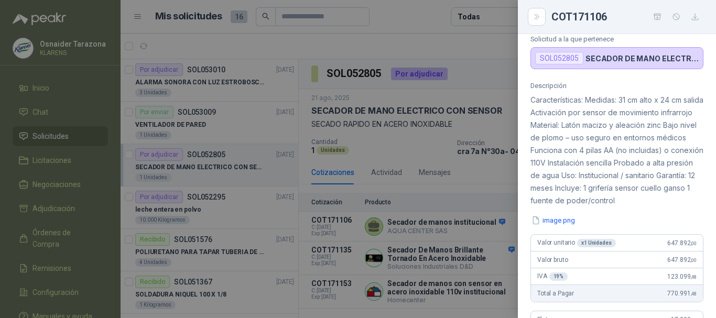
click at [462, 171] on div at bounding box center [358, 159] width 716 height 318
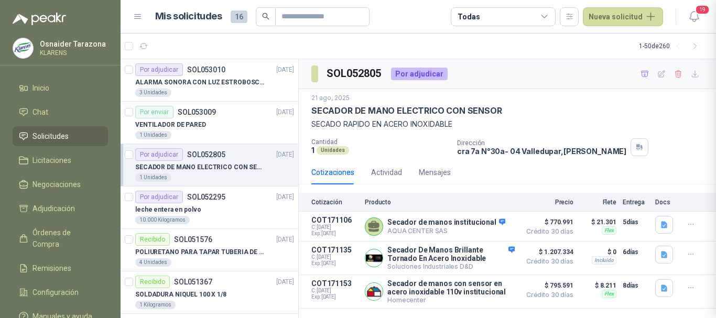
scroll to position [353, 0]
click at [484, 261] on button "Detalles" at bounding box center [489, 258] width 49 height 14
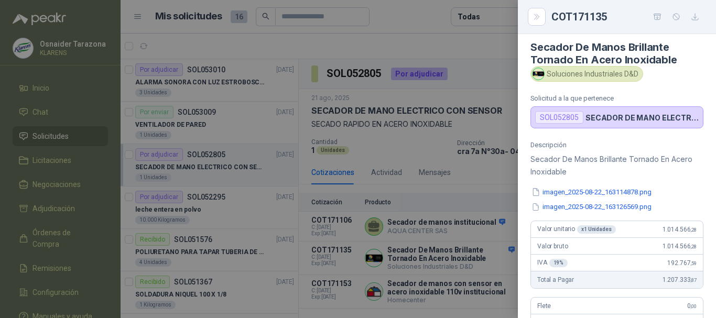
scroll to position [0, 0]
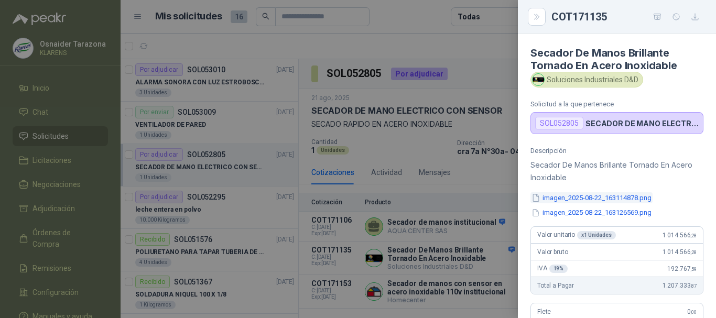
click at [594, 198] on button "imagen_2025-08-22_163114878.png" at bounding box center [591, 197] width 122 height 11
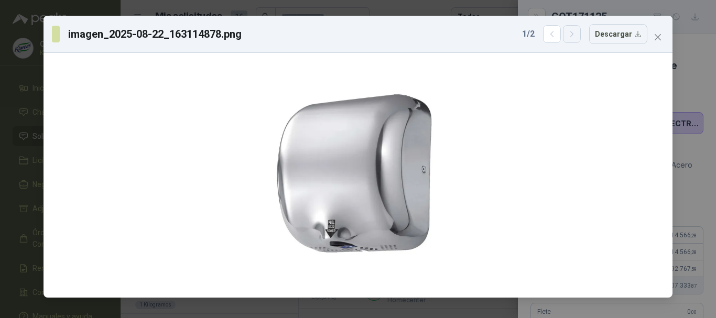
click at [575, 39] on button "button" at bounding box center [572, 34] width 18 height 18
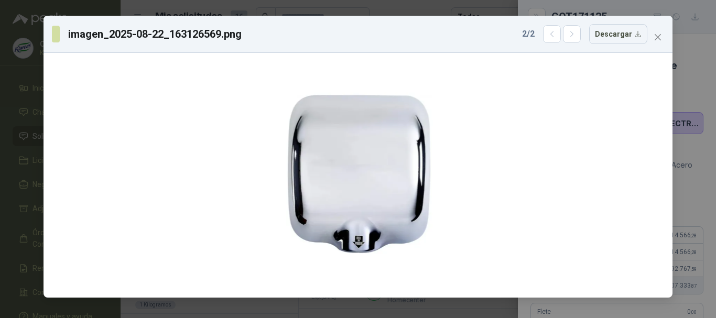
click at [0, 128] on div "imagen_2025-08-22_163126569.png 2 / 2 Descargar" at bounding box center [358, 159] width 716 height 318
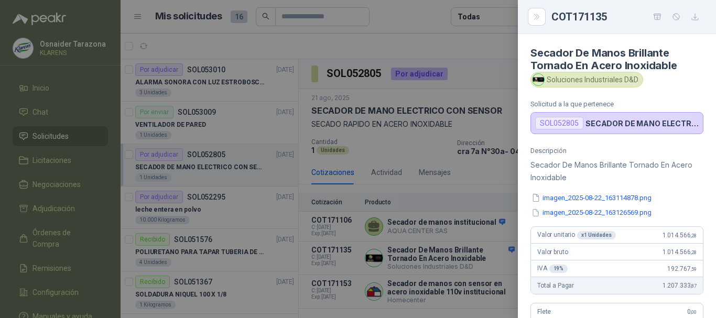
click at [394, 171] on div at bounding box center [358, 159] width 716 height 318
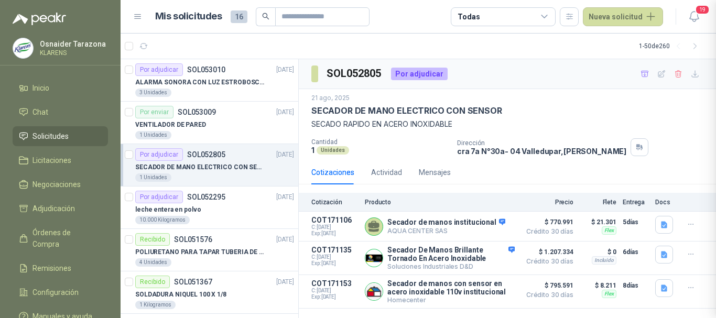
scroll to position [281, 0]
click at [498, 292] on button "Detalles" at bounding box center [489, 292] width 49 height 14
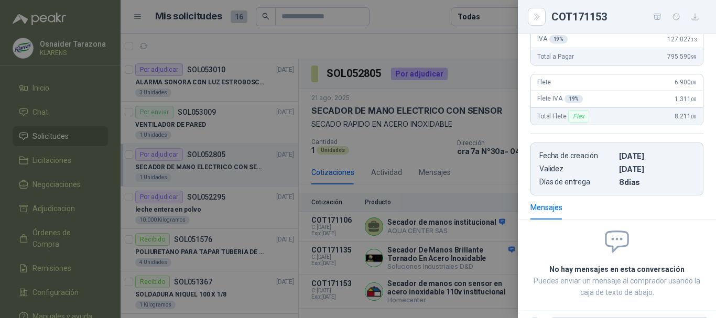
scroll to position [75, 0]
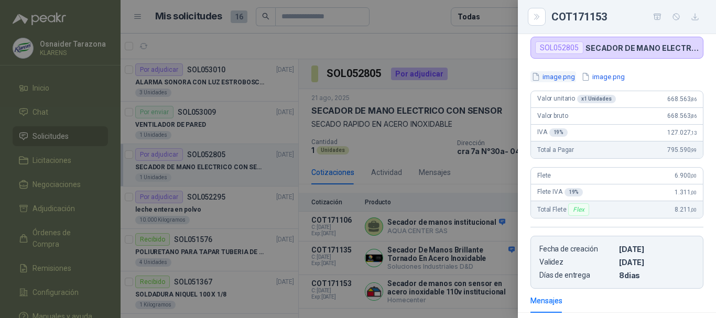
click at [560, 82] on button "image.png" at bounding box center [553, 76] width 46 height 11
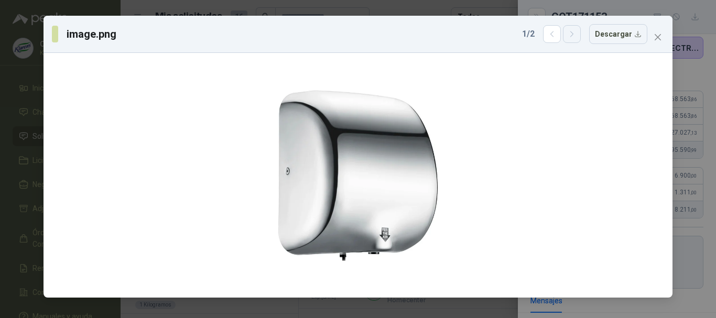
click at [570, 34] on button "button" at bounding box center [572, 34] width 18 height 18
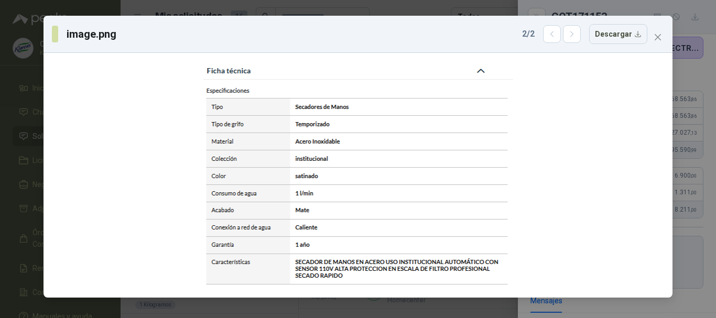
click at [20, 133] on div "image.png 2 / 2 Descargar" at bounding box center [358, 159] width 716 height 318
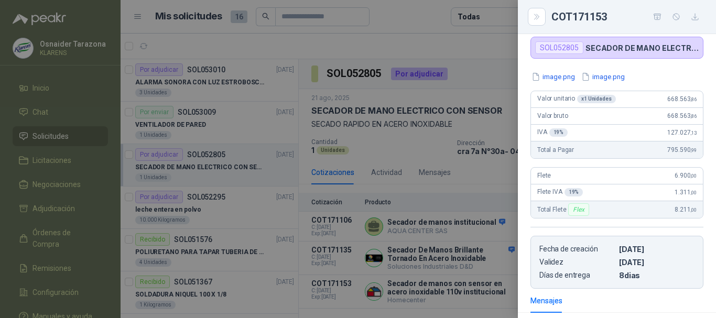
click at [377, 169] on div at bounding box center [358, 159] width 716 height 318
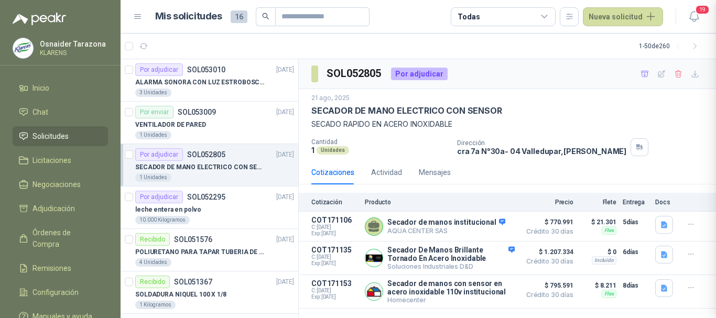
scroll to position [233, 0]
click at [504, 226] on button "Detalles" at bounding box center [489, 227] width 49 height 14
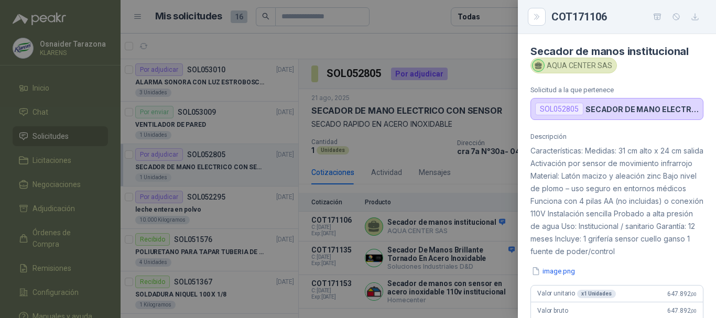
scroll to position [0, 0]
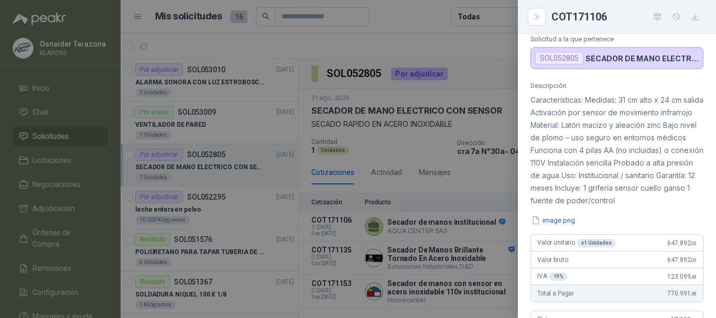
click at [502, 165] on div at bounding box center [358, 159] width 716 height 318
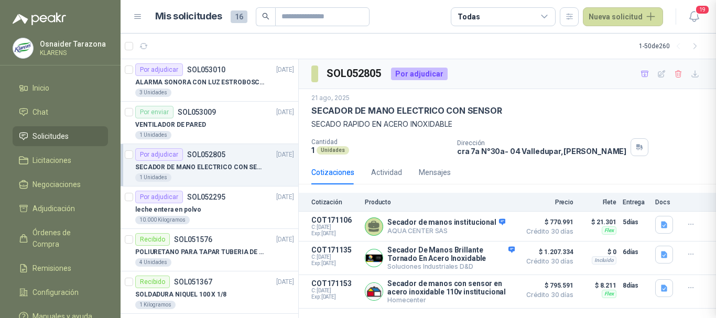
scroll to position [353, 0]
click at [504, 224] on button "Detalles" at bounding box center [489, 227] width 49 height 14
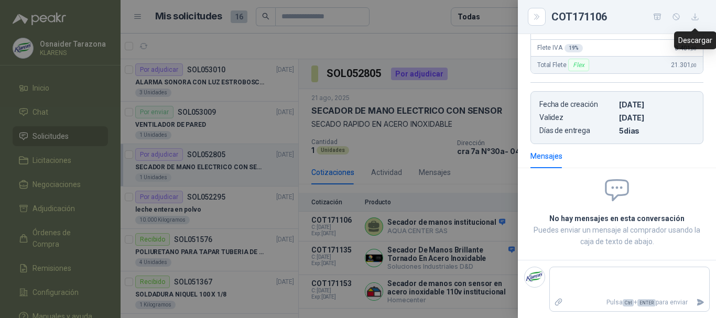
click at [697, 14] on icon "button" at bounding box center [695, 17] width 9 height 9
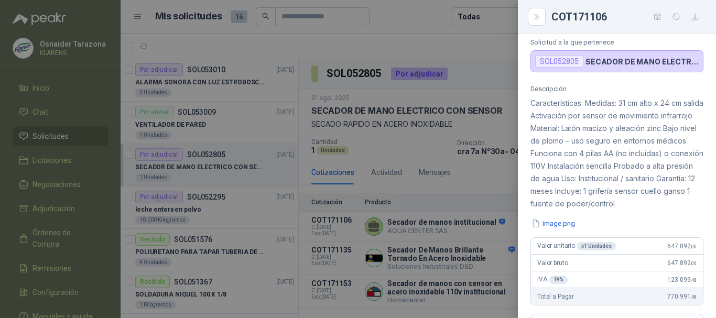
scroll to position [105, 0]
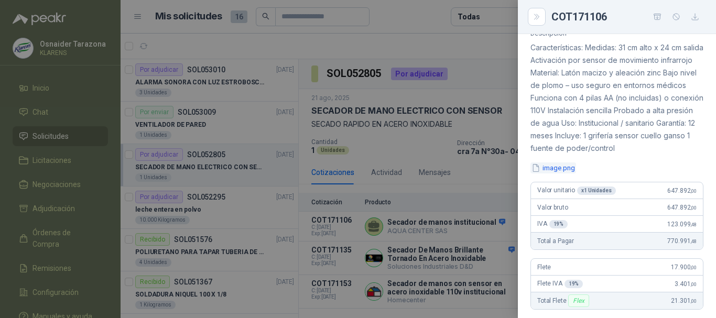
click at [567, 173] on button "image.png" at bounding box center [553, 167] width 46 height 11
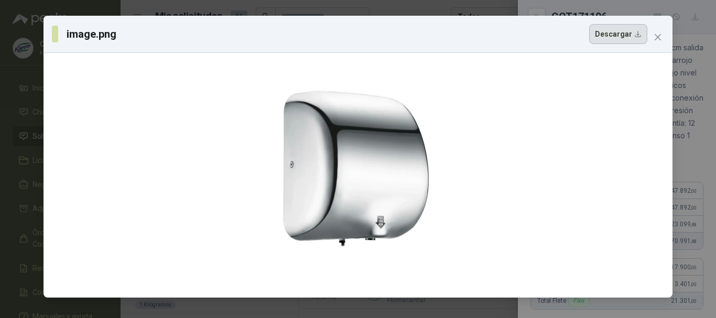
click at [617, 43] on button "Descargar" at bounding box center [618, 34] width 58 height 20
click at [0, 135] on div "image.png Descargar" at bounding box center [358, 159] width 716 height 318
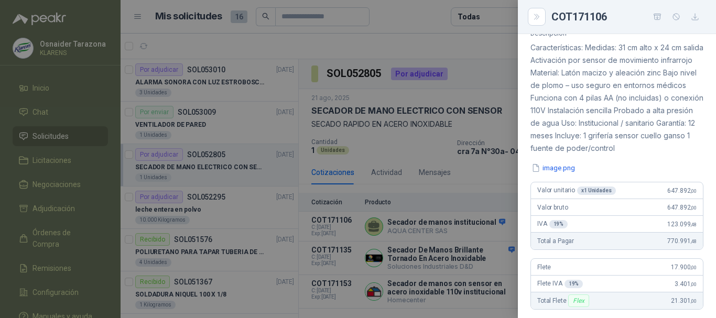
click at [441, 150] on div at bounding box center [358, 159] width 716 height 318
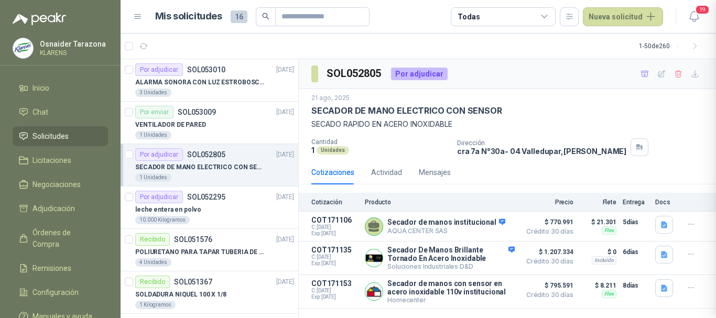
scroll to position [353, 0]
